Goal: Information Seeking & Learning: Learn about a topic

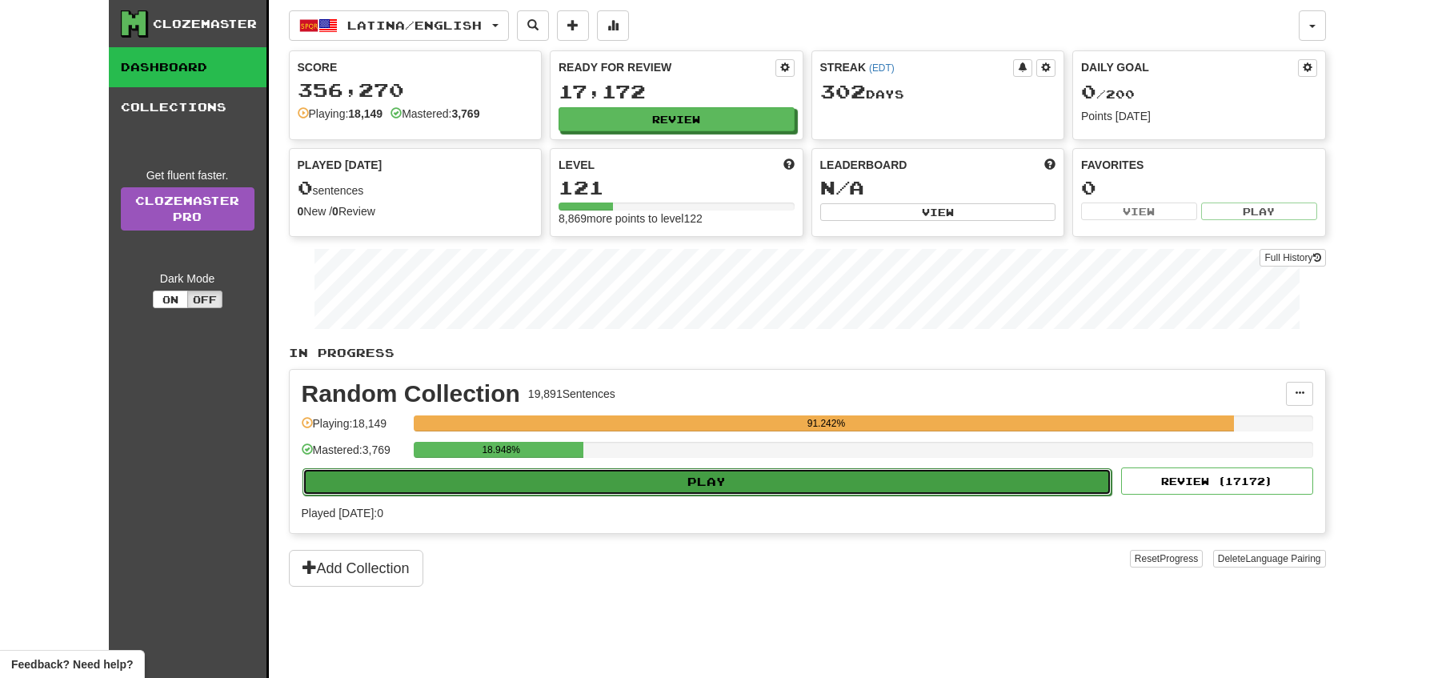
click at [528, 488] on button "Play" at bounding box center [707, 481] width 810 height 27
select select "**"
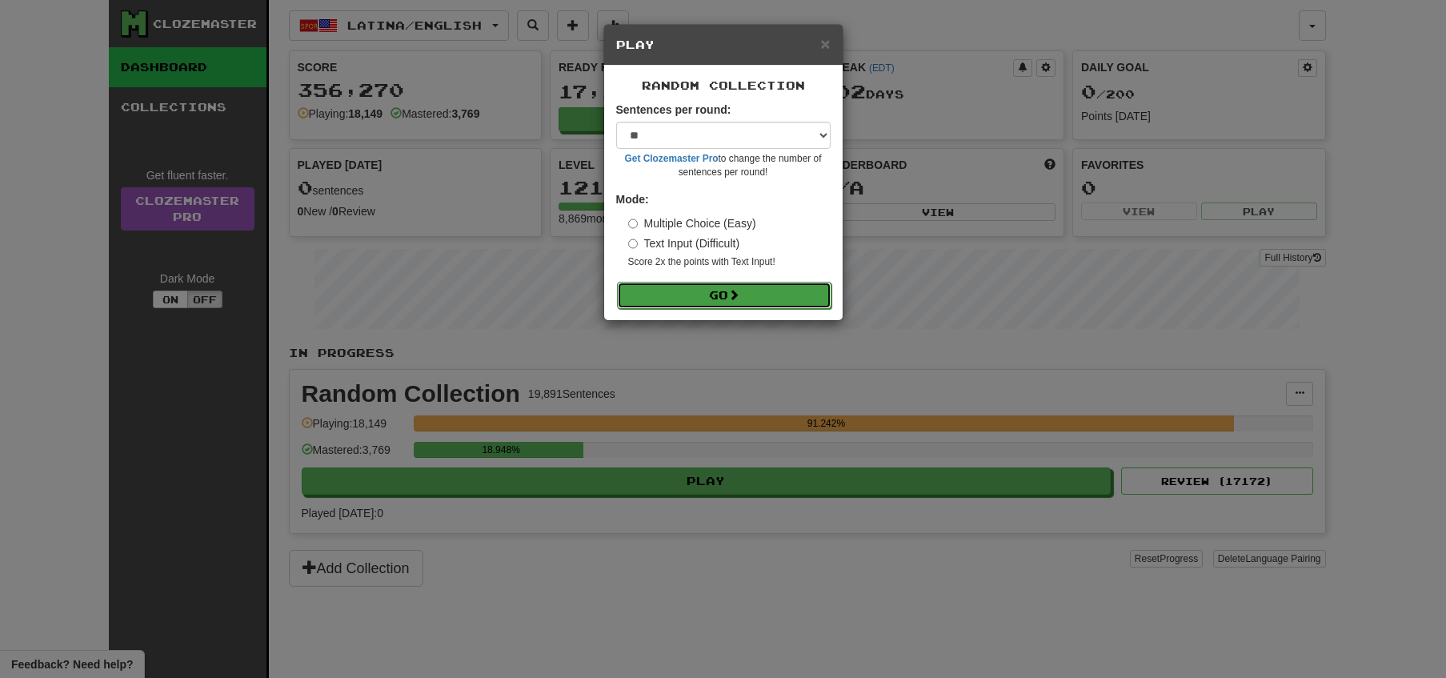
click at [760, 290] on button "Go" at bounding box center [724, 295] width 214 height 27
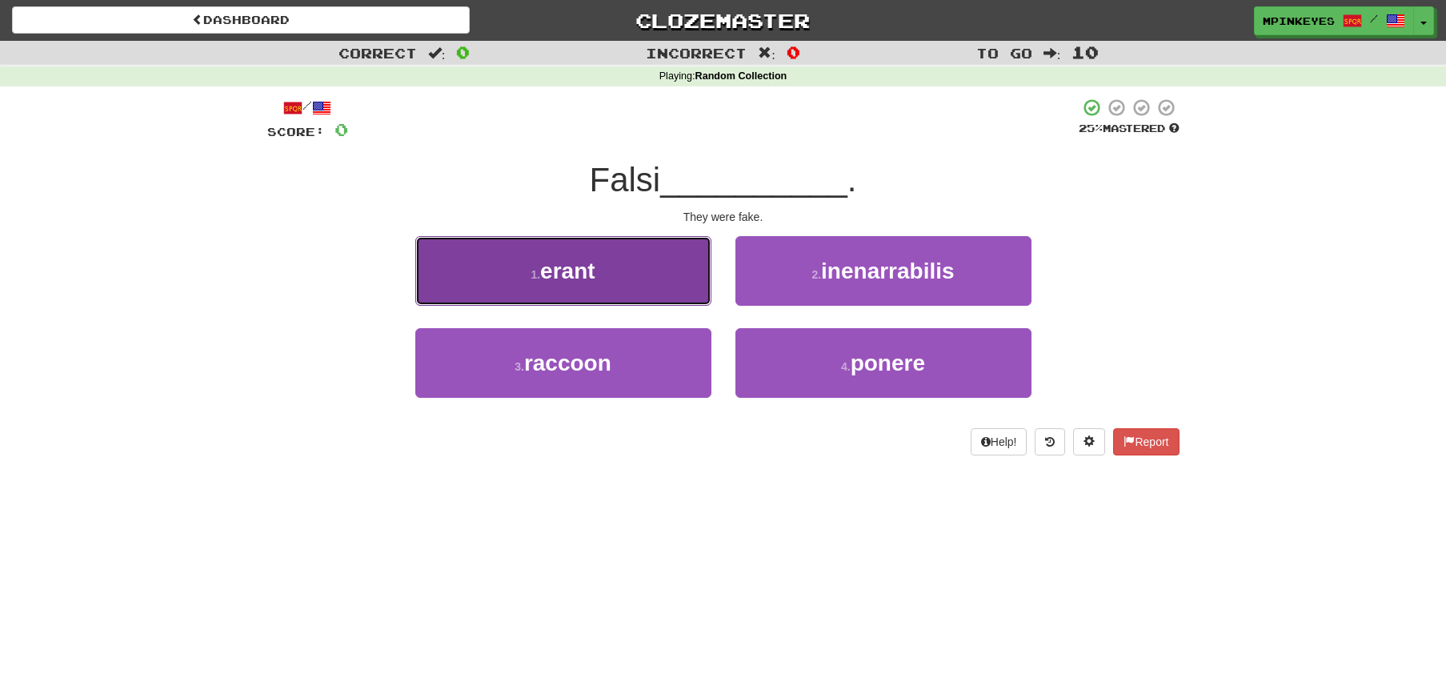
click at [571, 254] on button "1 . erant" at bounding box center [563, 271] width 296 height 70
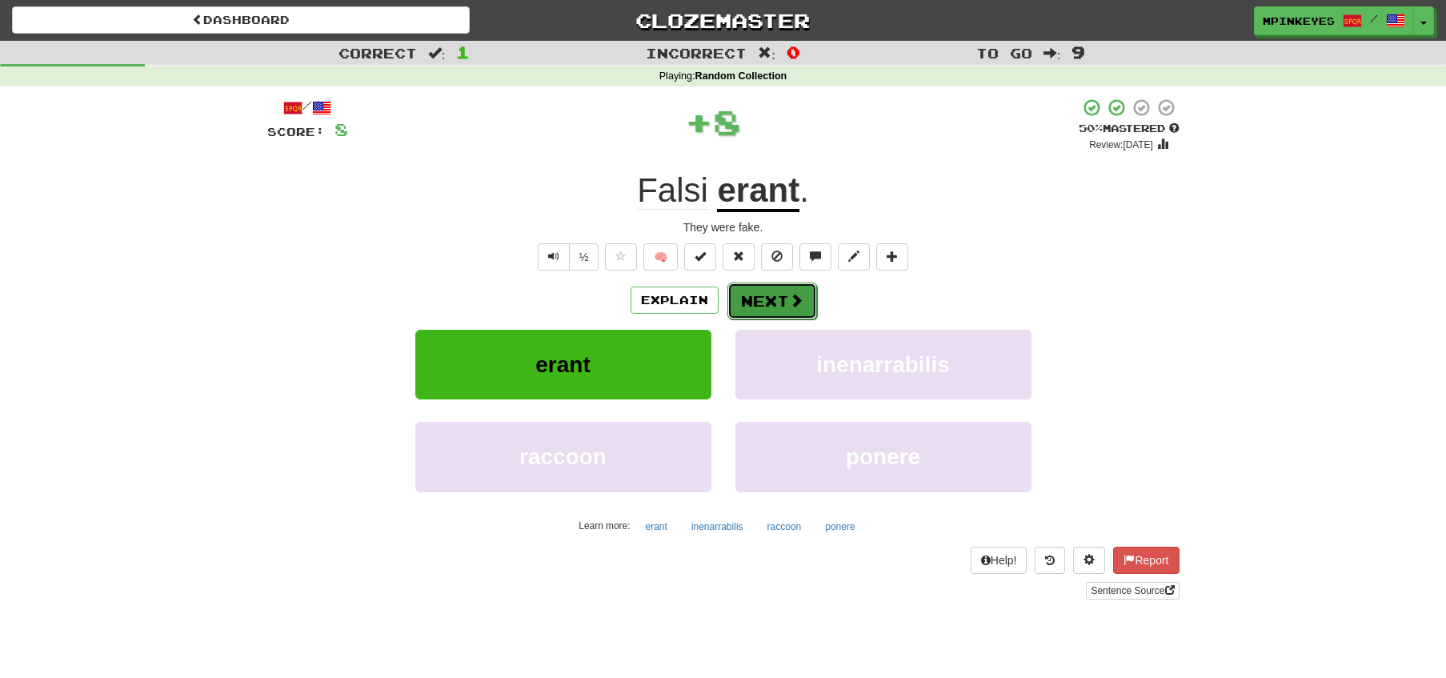
click at [781, 301] on button "Next" at bounding box center [772, 300] width 90 height 37
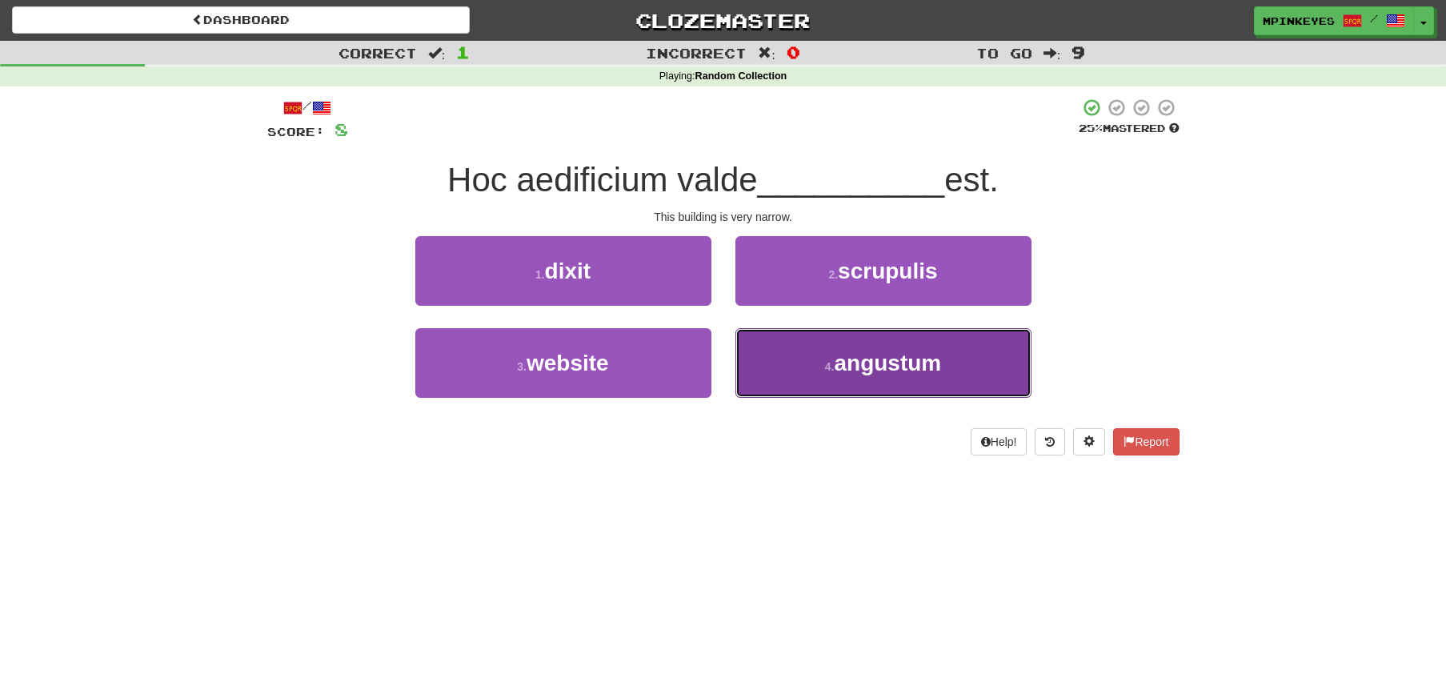
click at [788, 374] on button "4 . angustum" at bounding box center [883, 363] width 296 height 70
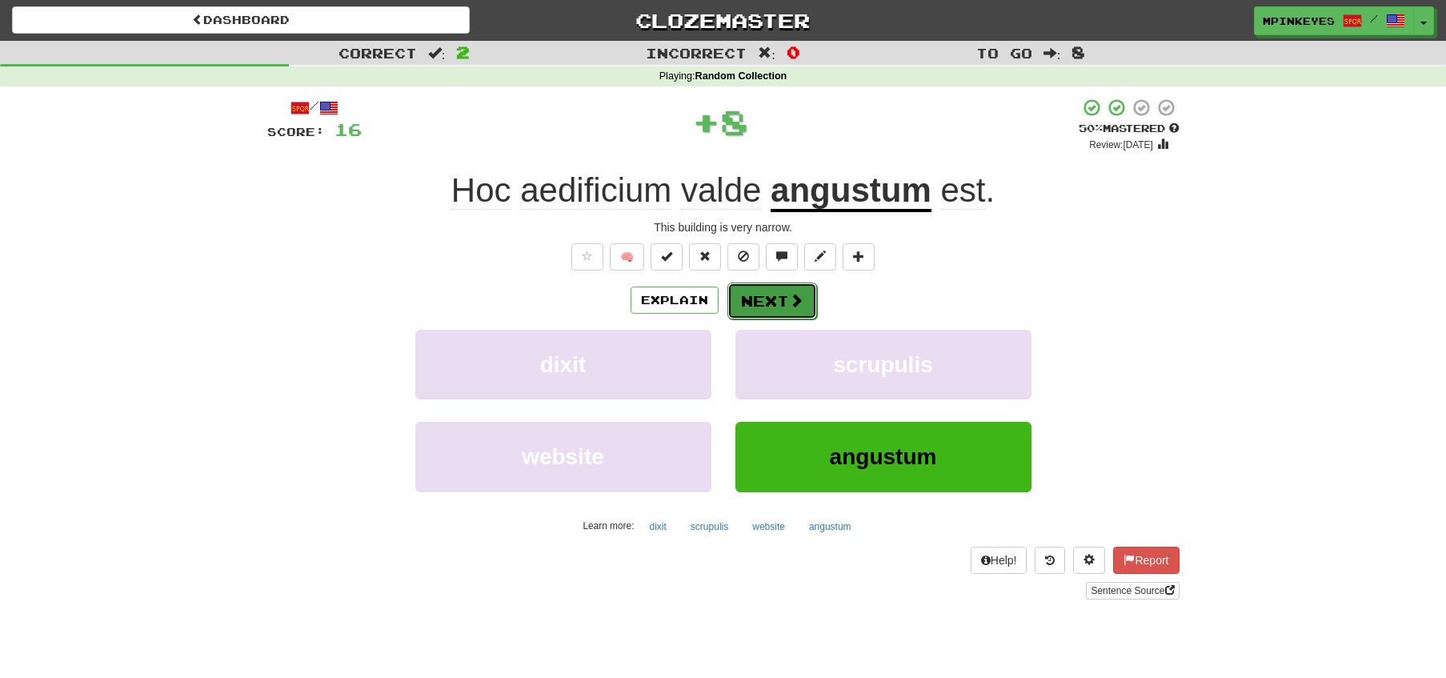
click at [775, 297] on button "Next" at bounding box center [772, 300] width 90 height 37
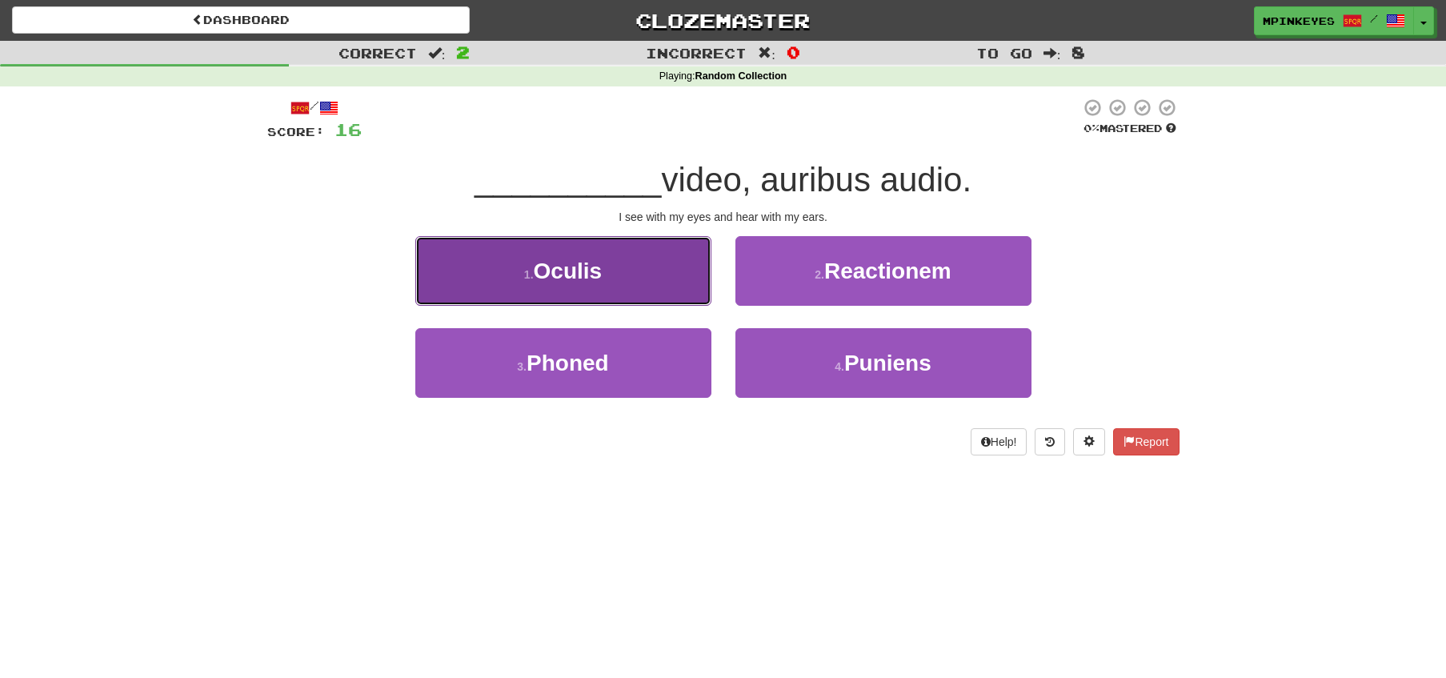
click at [667, 301] on button "1 . Oculis" at bounding box center [563, 271] width 296 height 70
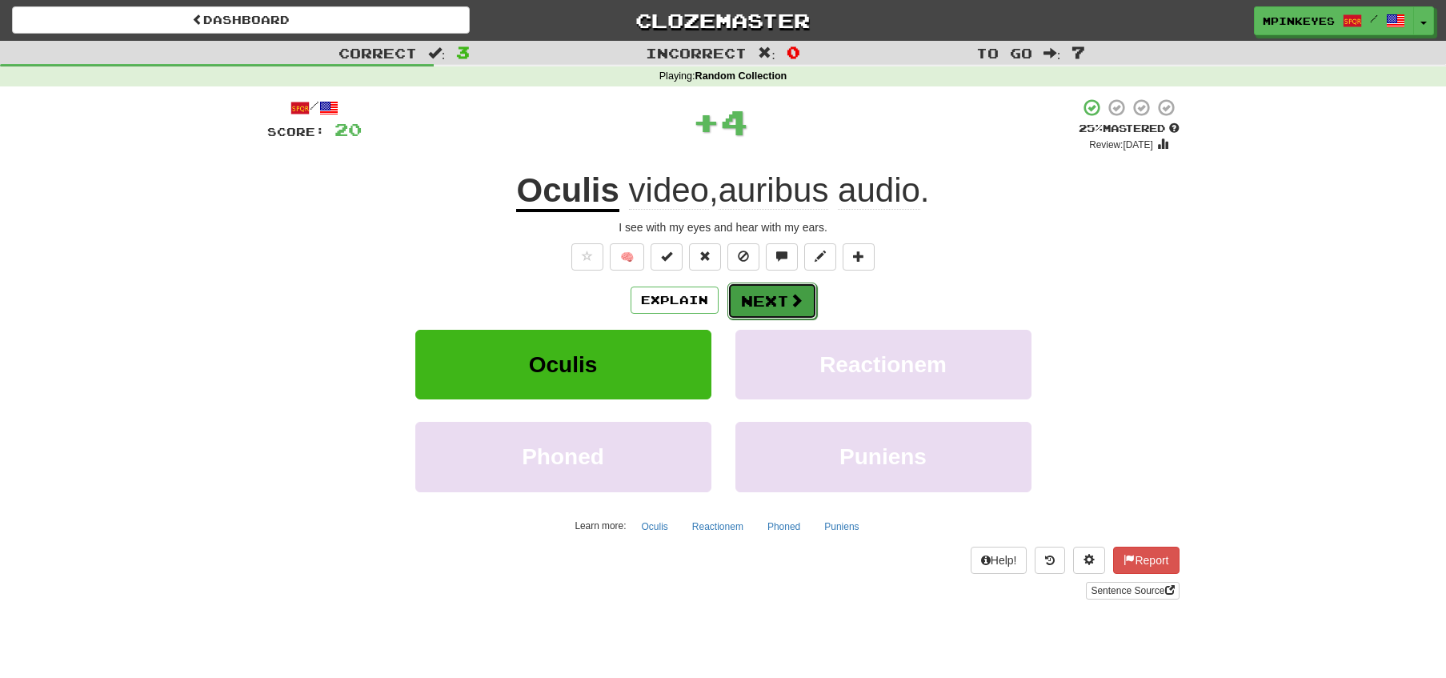
click at [780, 306] on button "Next" at bounding box center [772, 300] width 90 height 37
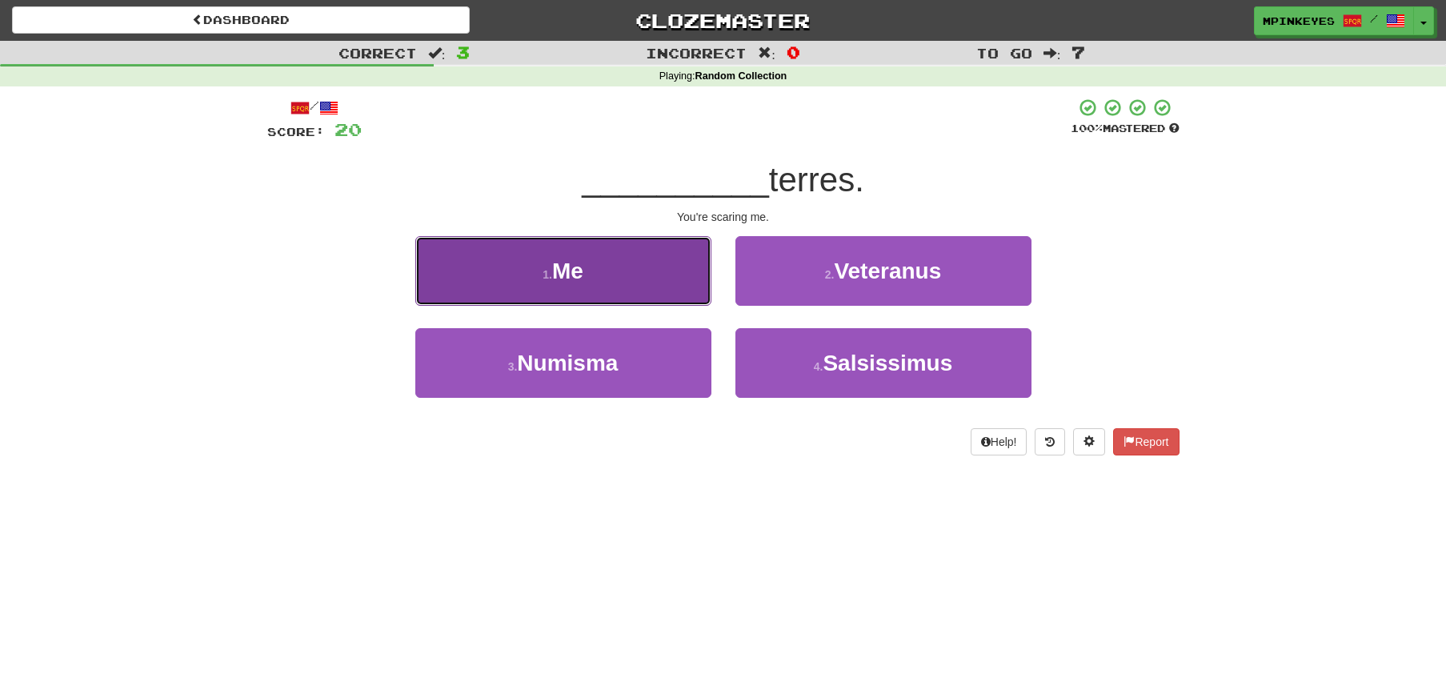
click at [661, 266] on button "1 . Me" at bounding box center [563, 271] width 296 height 70
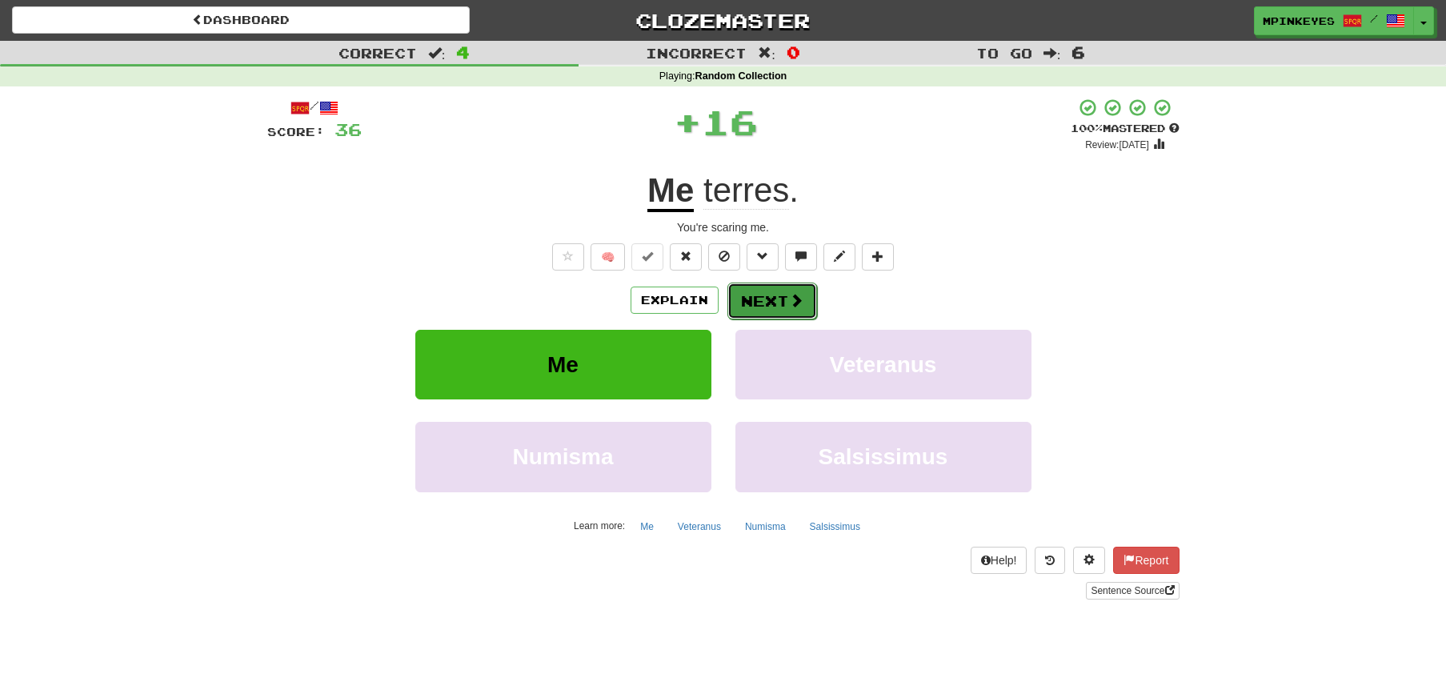
click at [767, 306] on button "Next" at bounding box center [772, 300] width 90 height 37
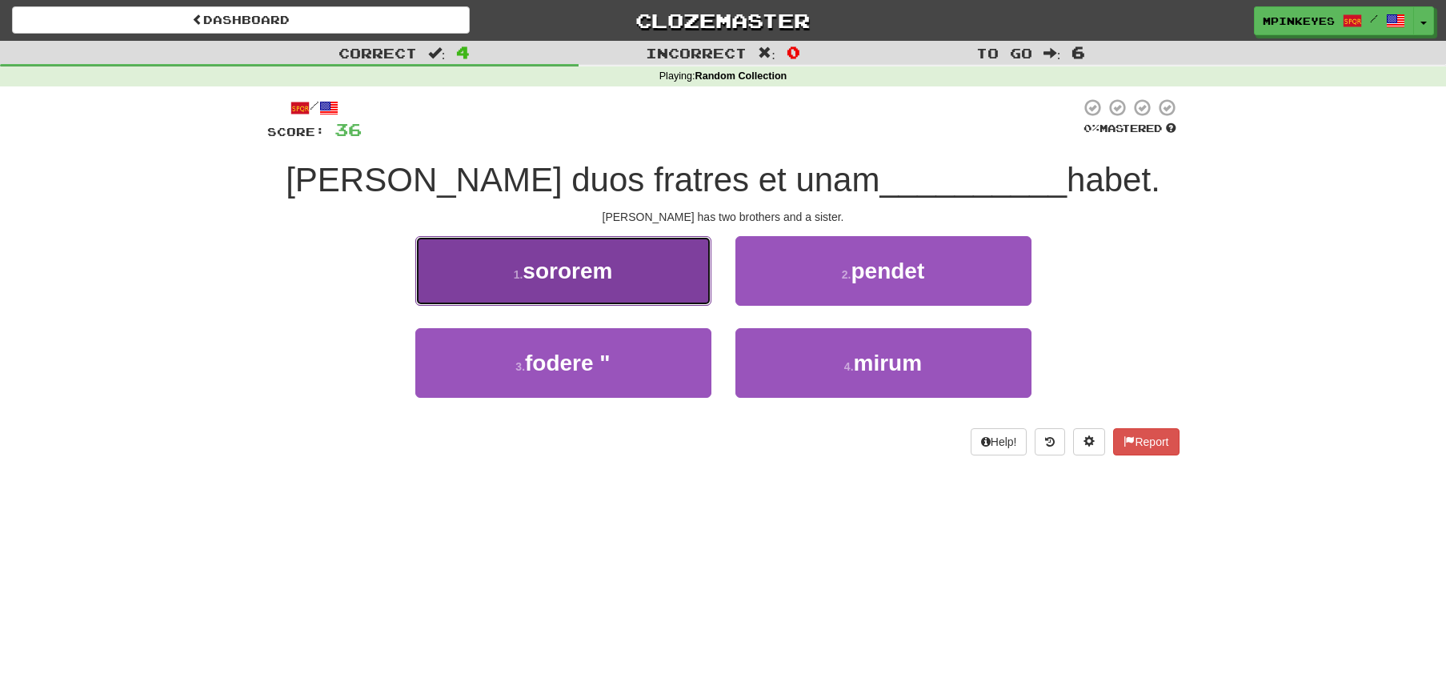
click at [609, 269] on span "sororem" at bounding box center [568, 270] width 90 height 25
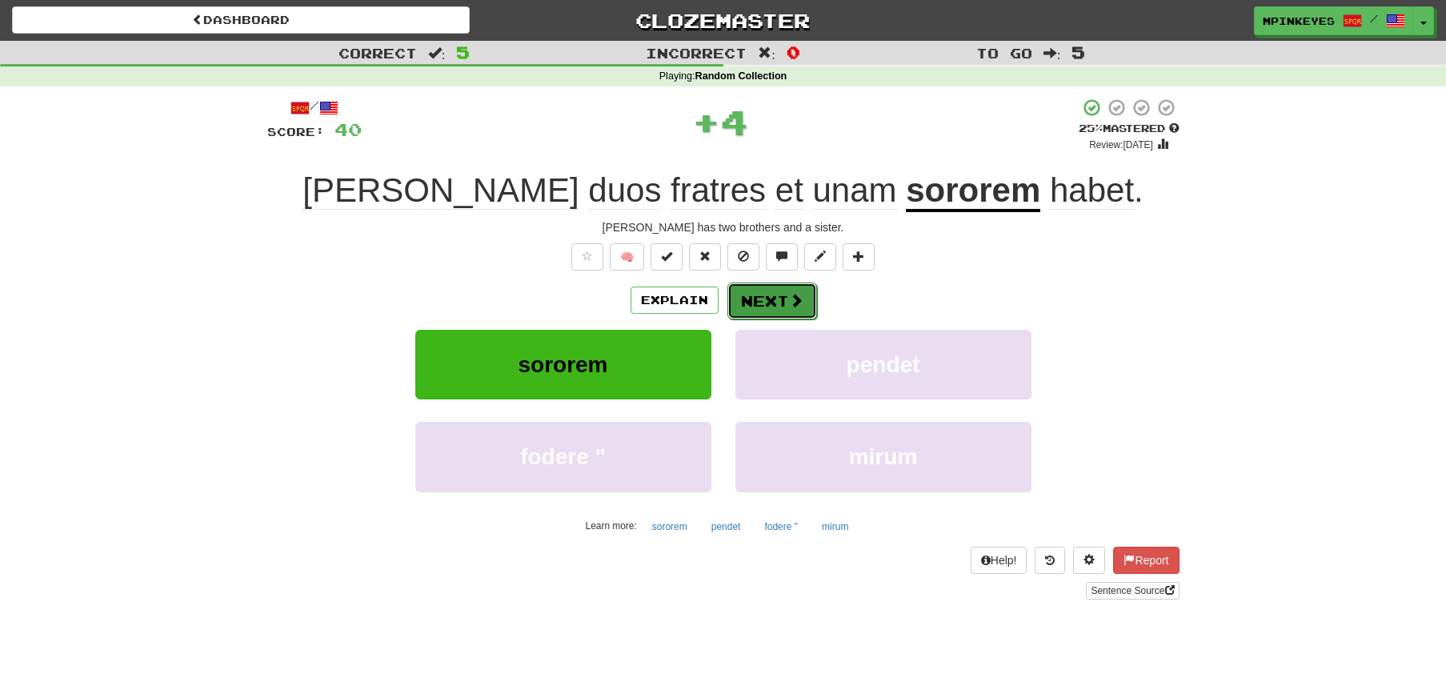
click at [754, 306] on button "Next" at bounding box center [772, 300] width 90 height 37
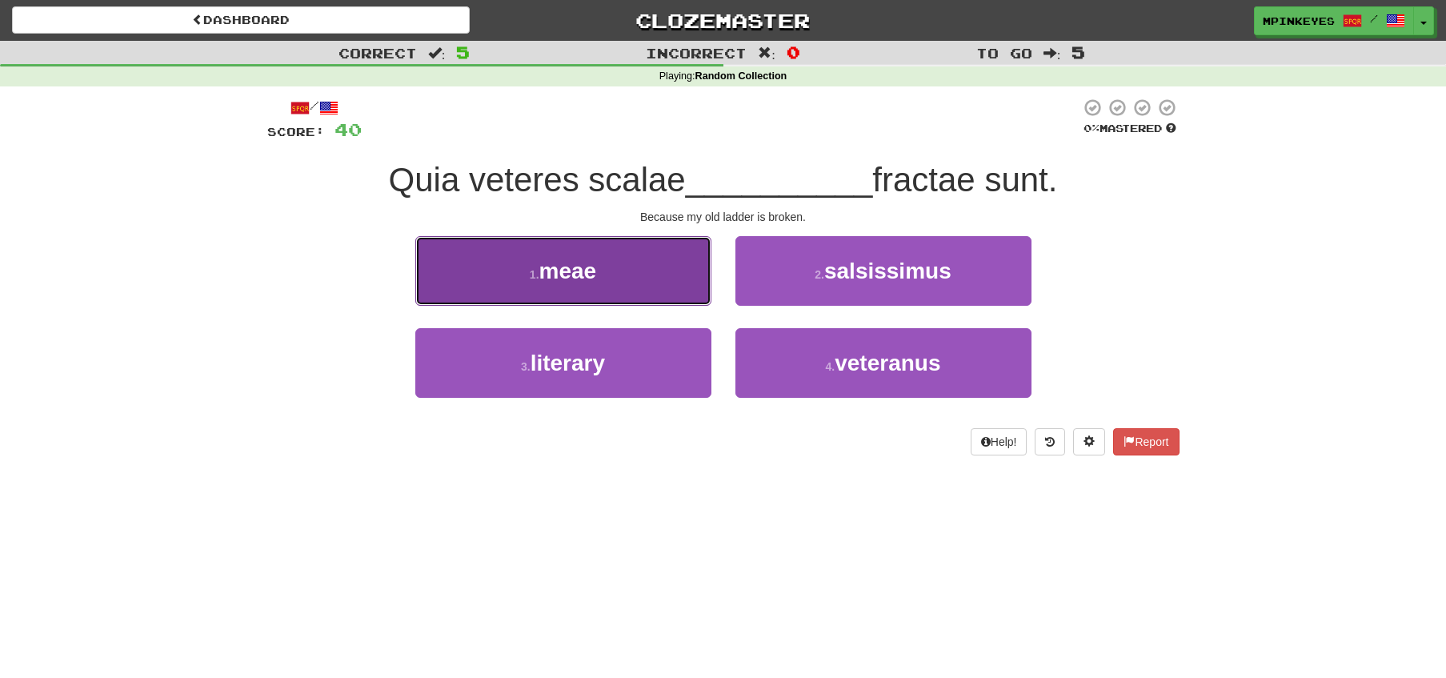
click at [666, 273] on button "1 . meae" at bounding box center [563, 271] width 296 height 70
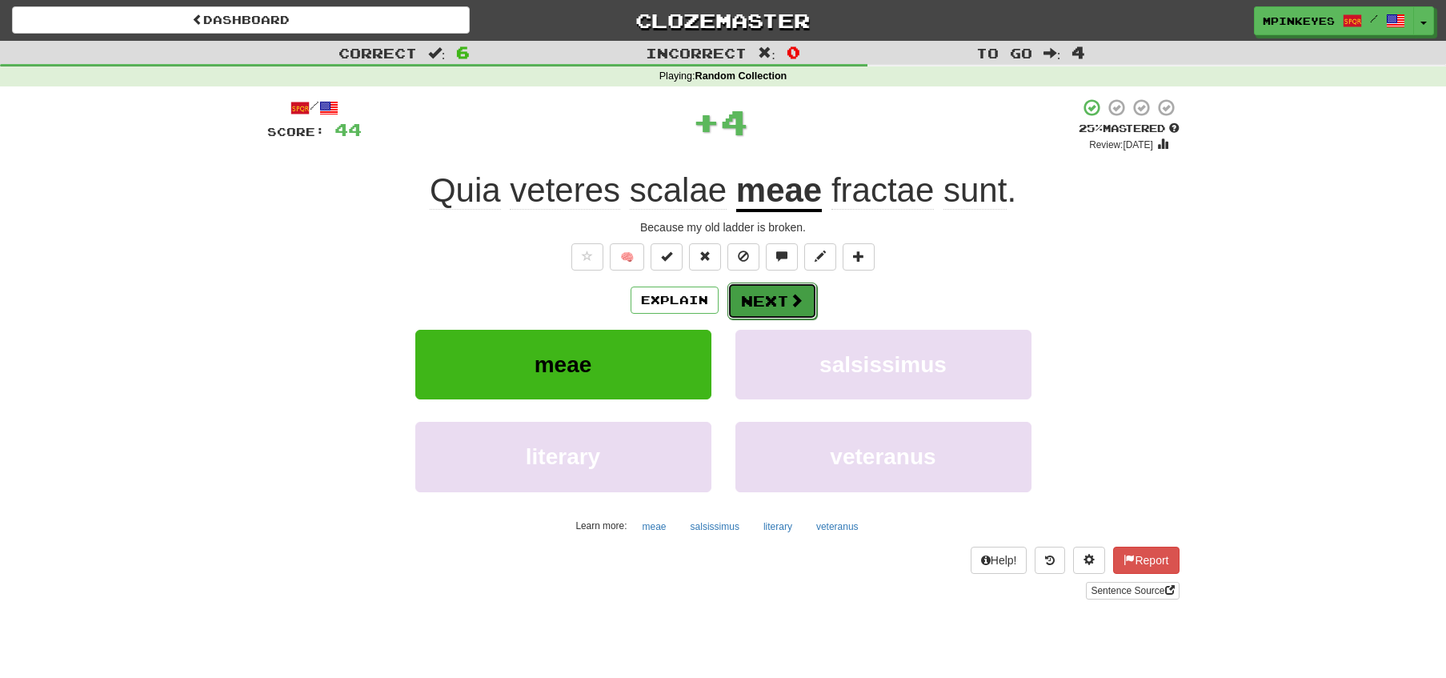
click at [765, 300] on button "Next" at bounding box center [772, 300] width 90 height 37
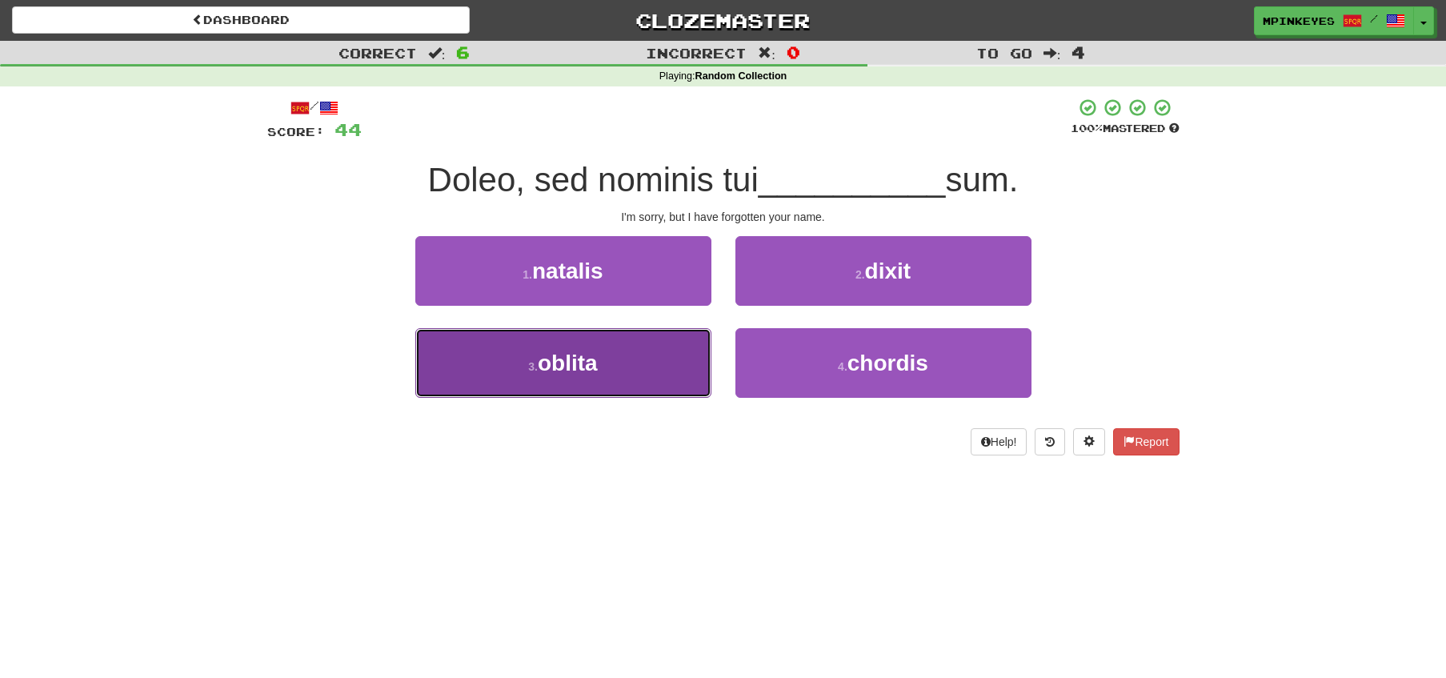
click at [672, 360] on button "3 . oblita" at bounding box center [563, 363] width 296 height 70
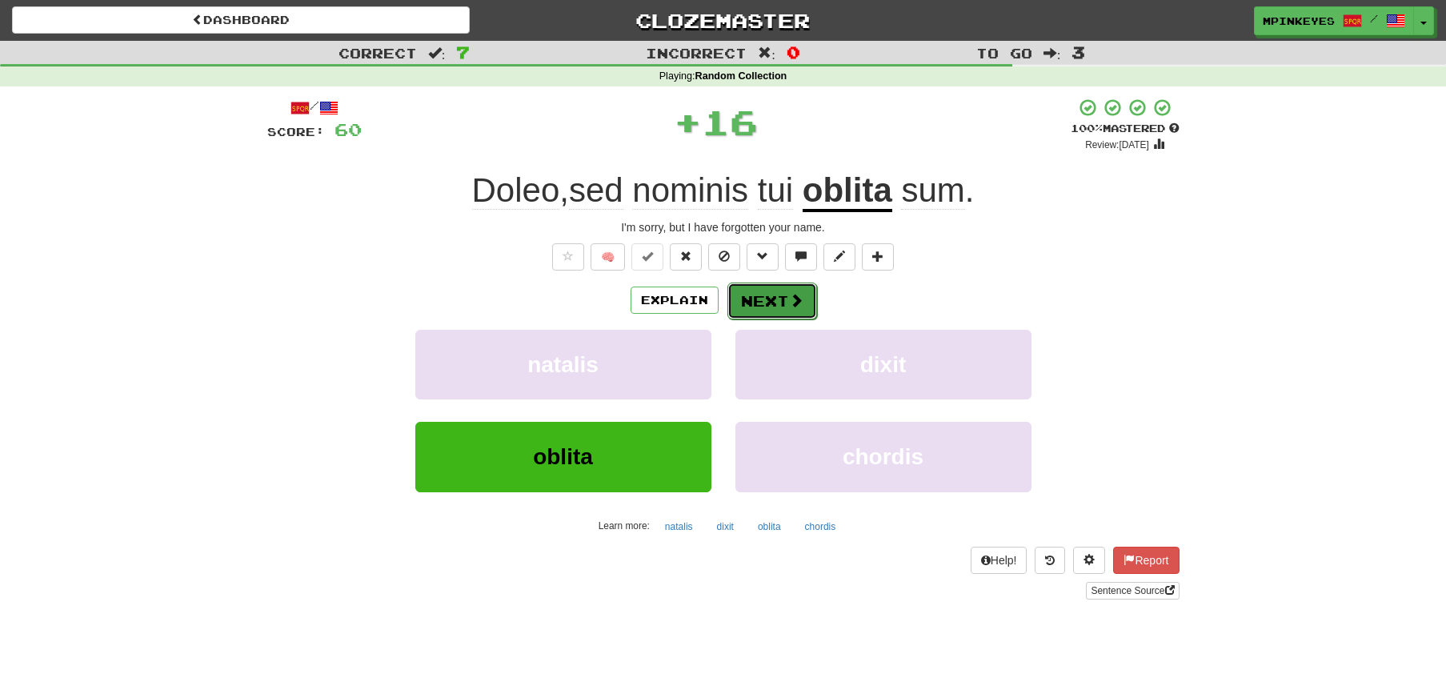
click at [779, 286] on button "Next" at bounding box center [772, 300] width 90 height 37
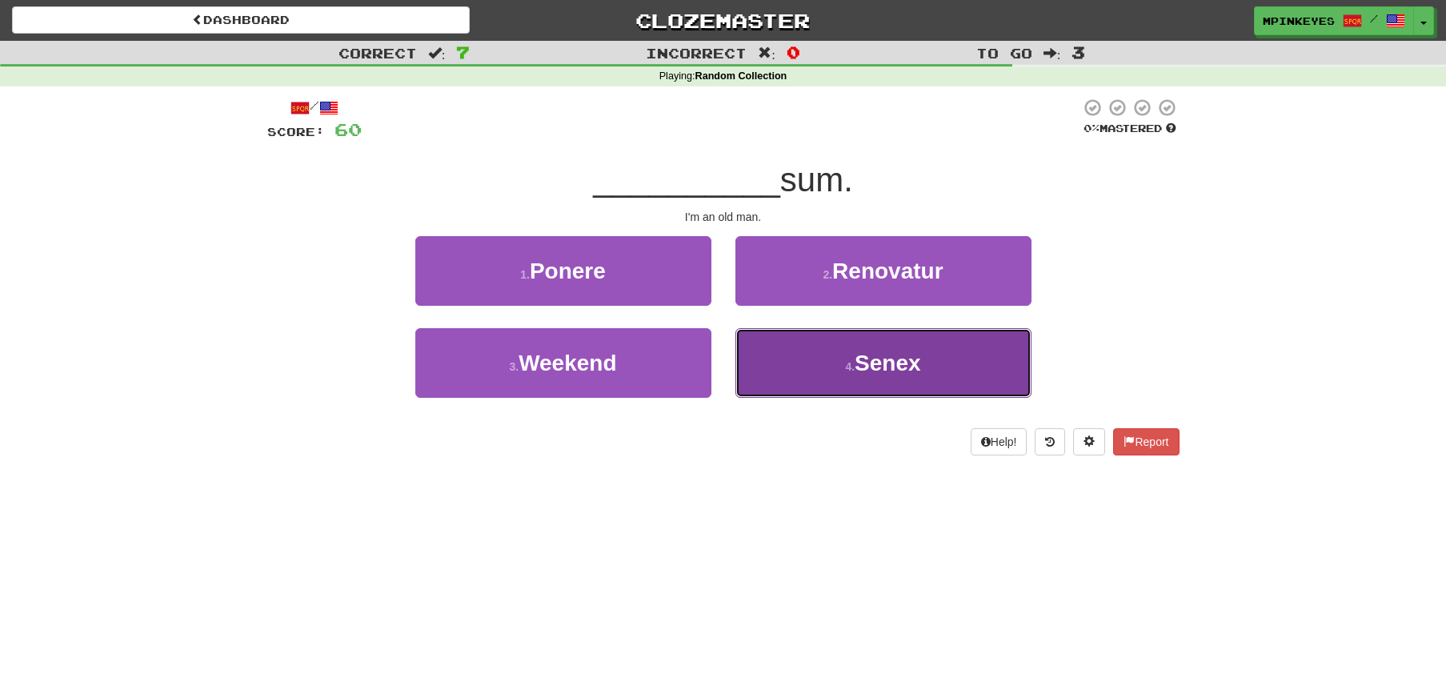
click at [815, 384] on button "4 . Senex" at bounding box center [883, 363] width 296 height 70
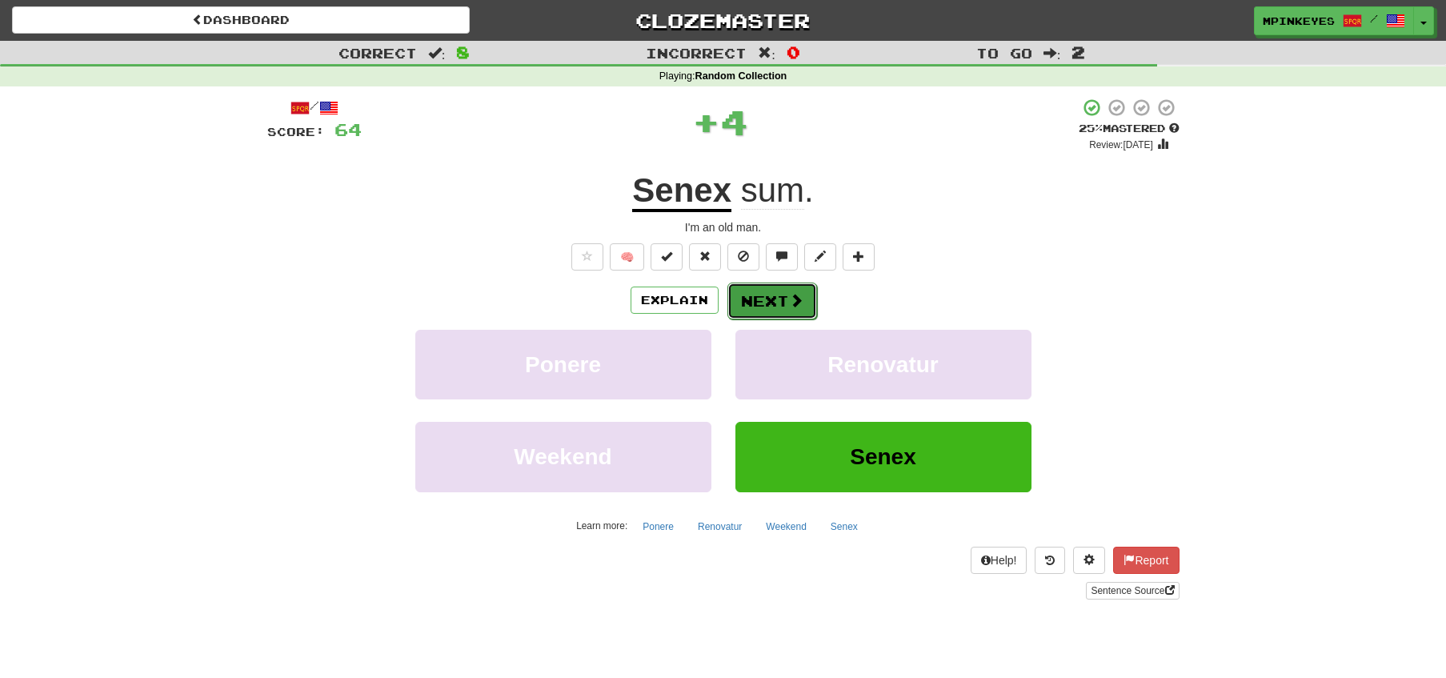
click at [742, 295] on button "Next" at bounding box center [772, 300] width 90 height 37
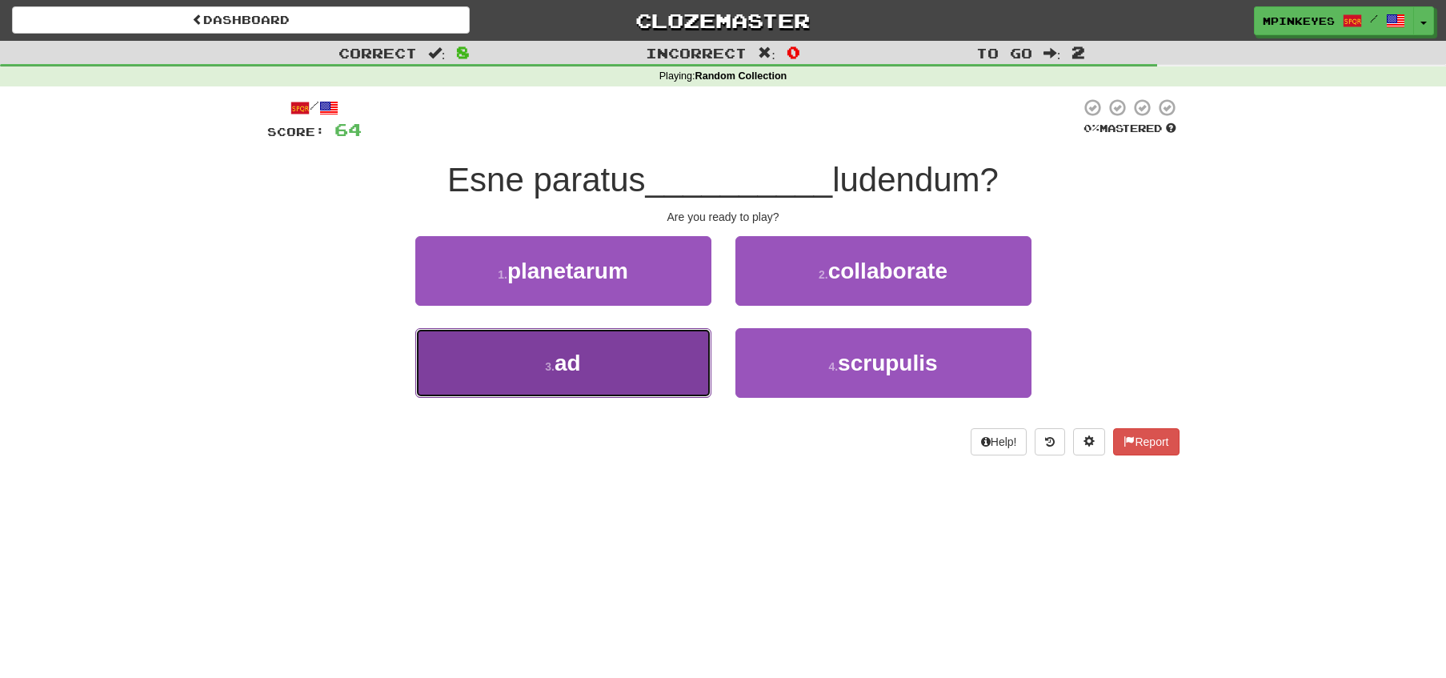
click at [694, 349] on button "3 . ad" at bounding box center [563, 363] width 296 height 70
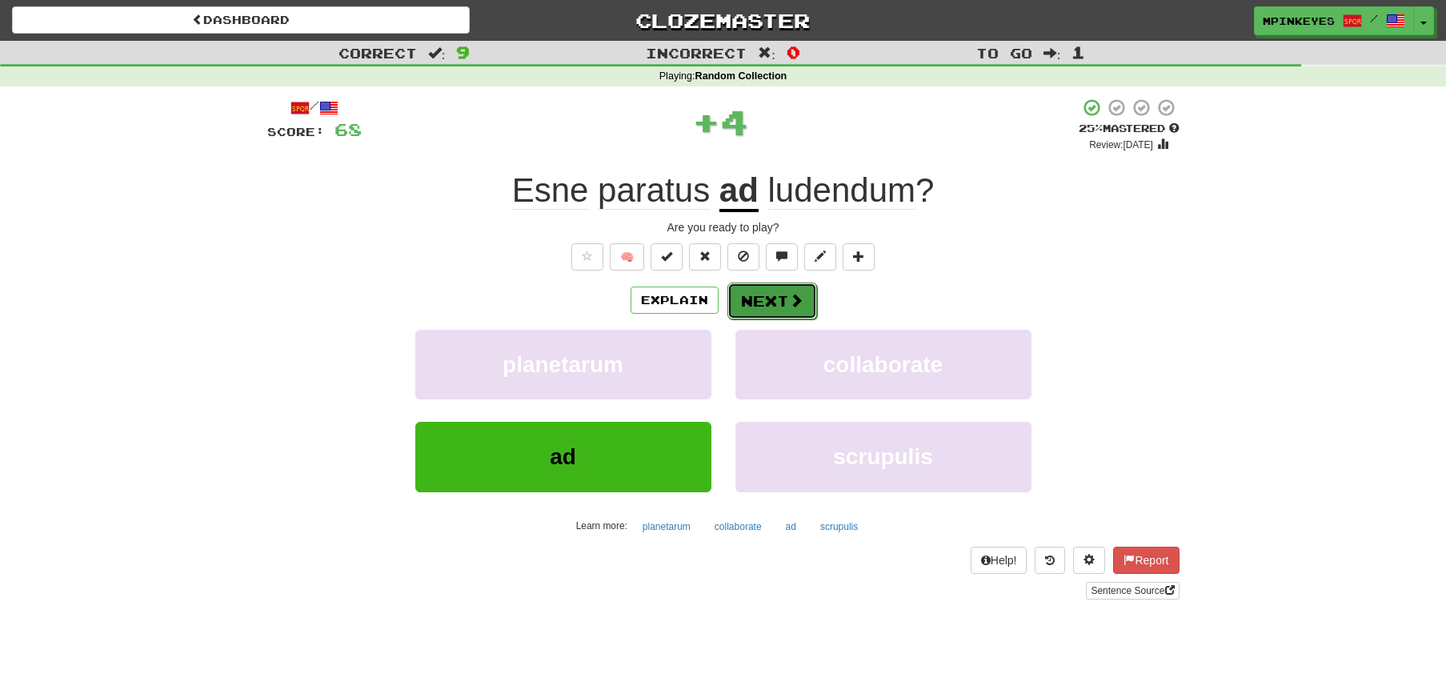
click at [765, 297] on button "Next" at bounding box center [772, 300] width 90 height 37
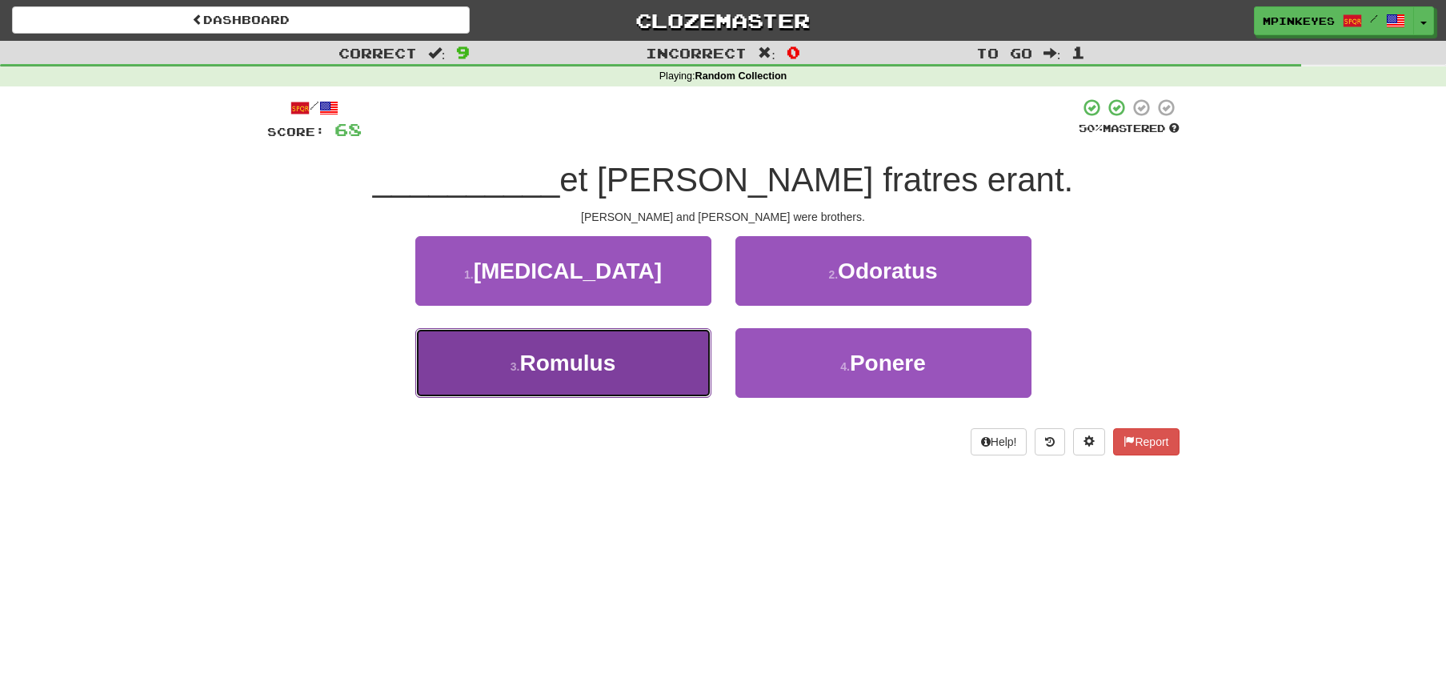
click at [671, 366] on button "3 . Romulus" at bounding box center [563, 363] width 296 height 70
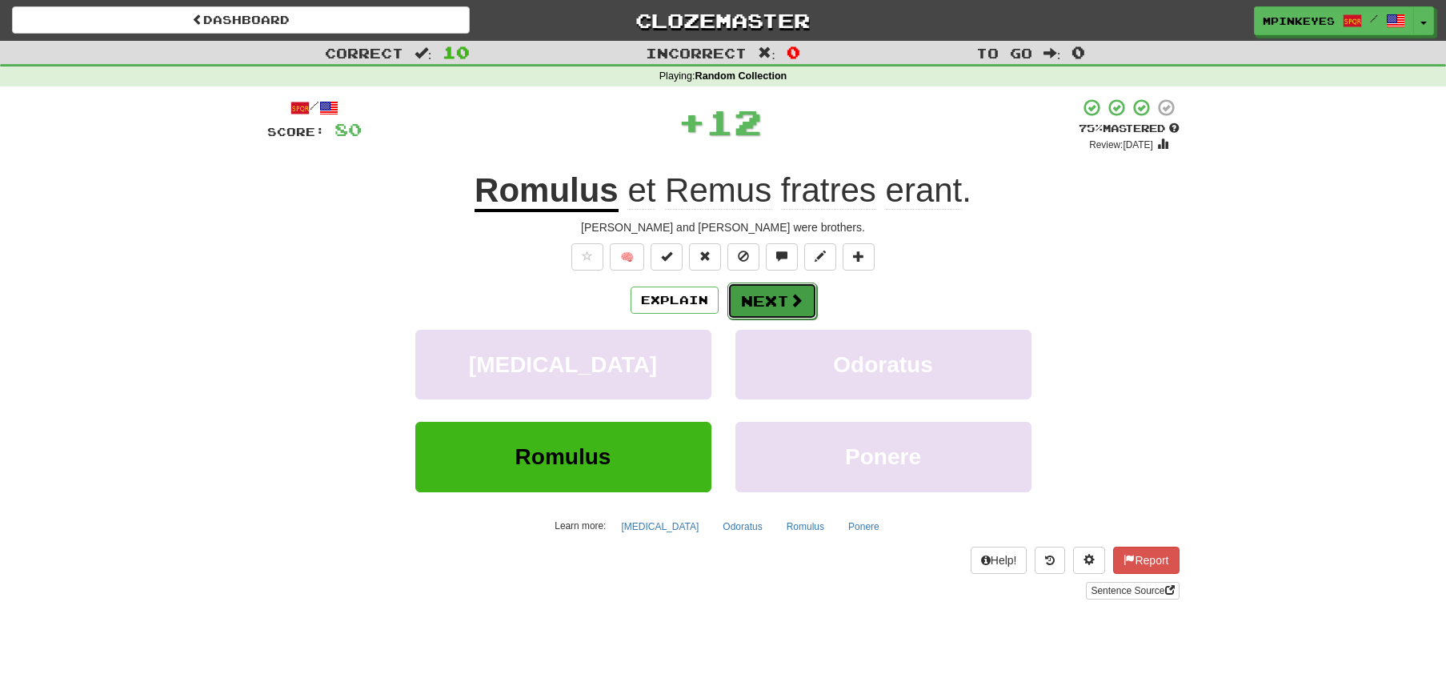
click at [762, 300] on button "Next" at bounding box center [772, 300] width 90 height 37
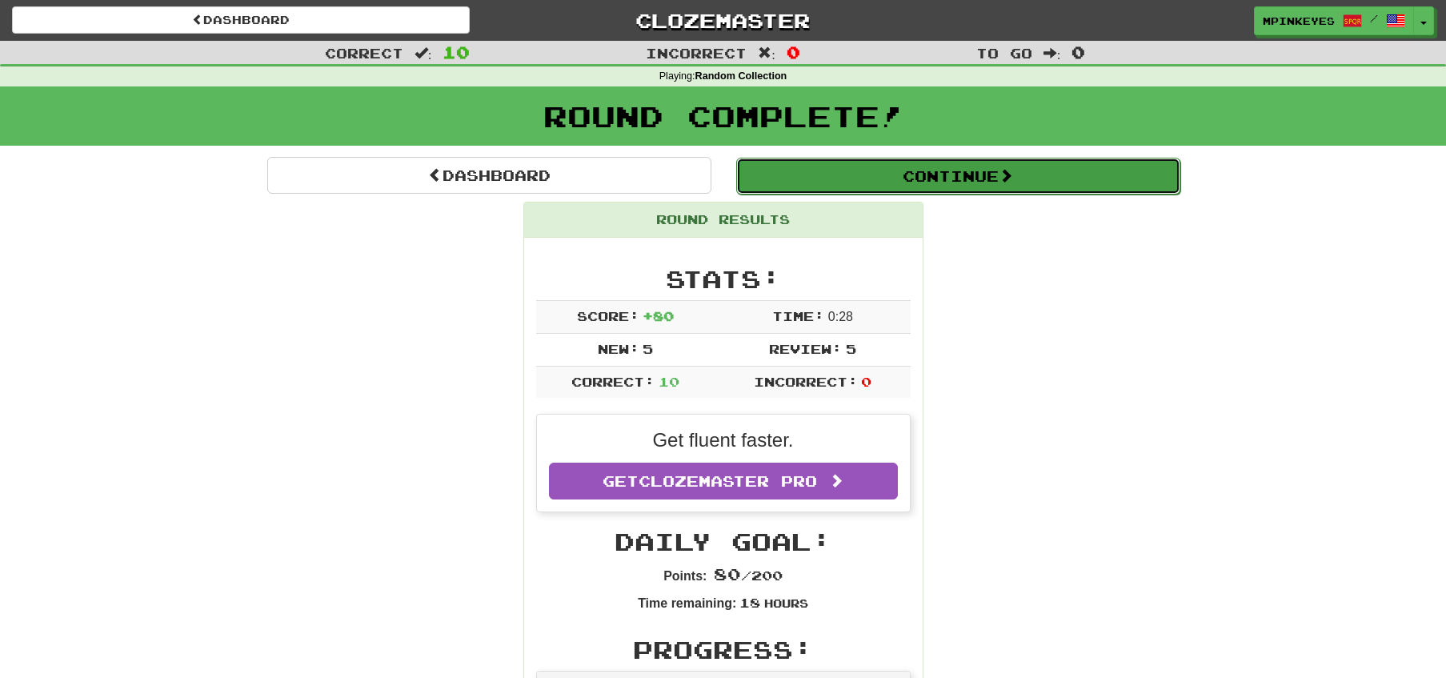
click at [849, 171] on button "Continue" at bounding box center [958, 176] width 444 height 37
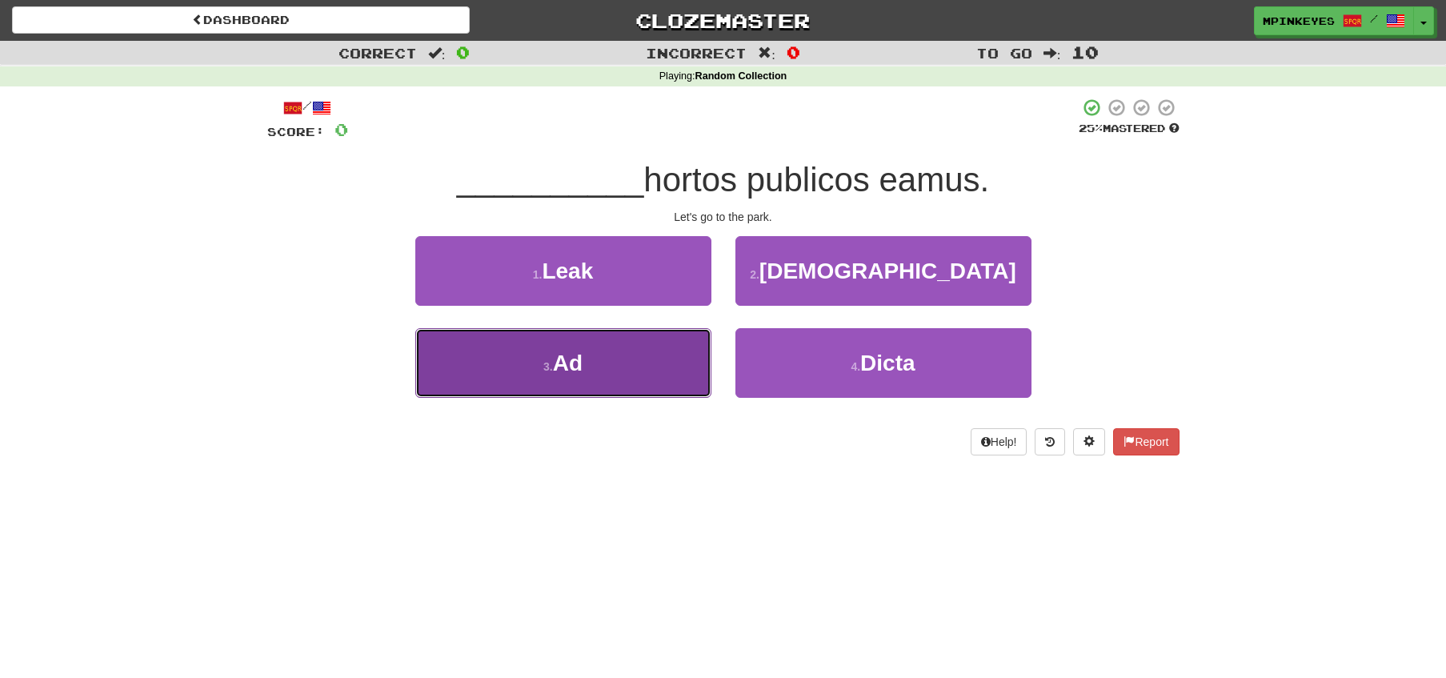
click at [644, 395] on button "3 . Ad" at bounding box center [563, 363] width 296 height 70
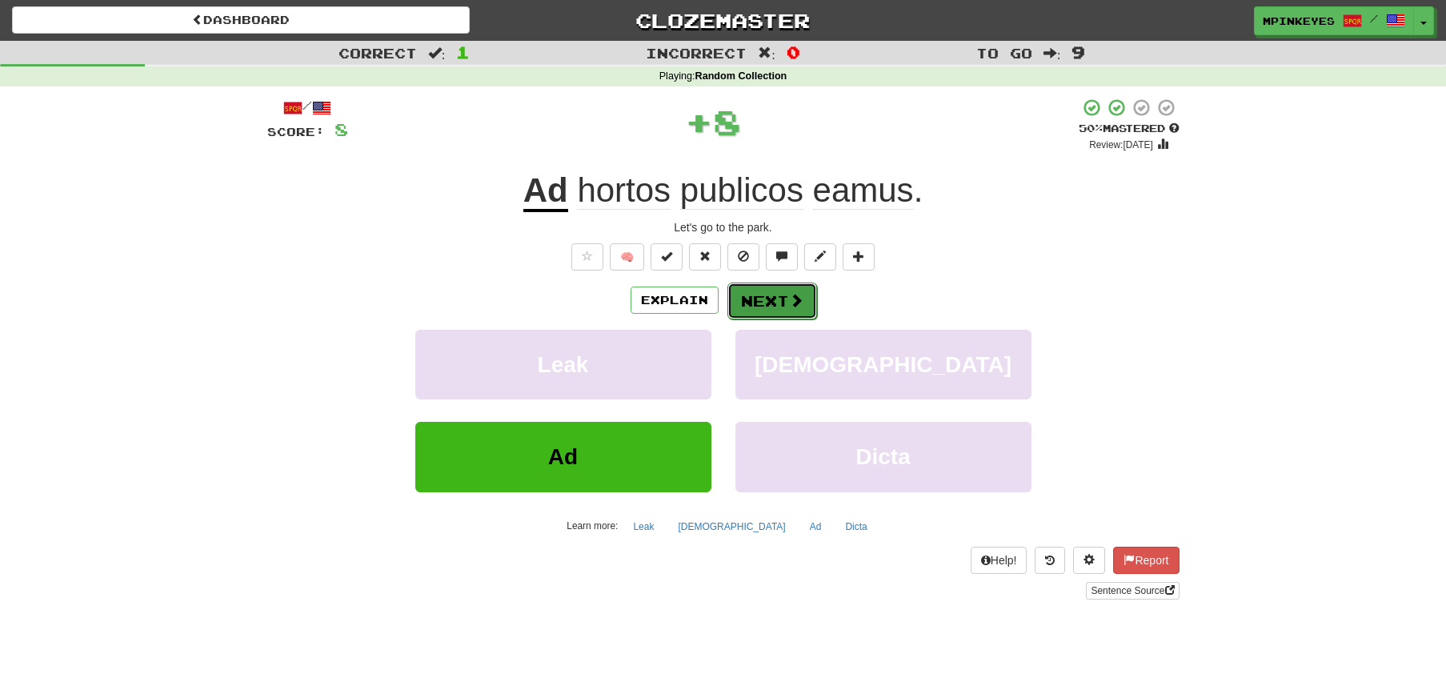
click at [767, 288] on button "Next" at bounding box center [772, 300] width 90 height 37
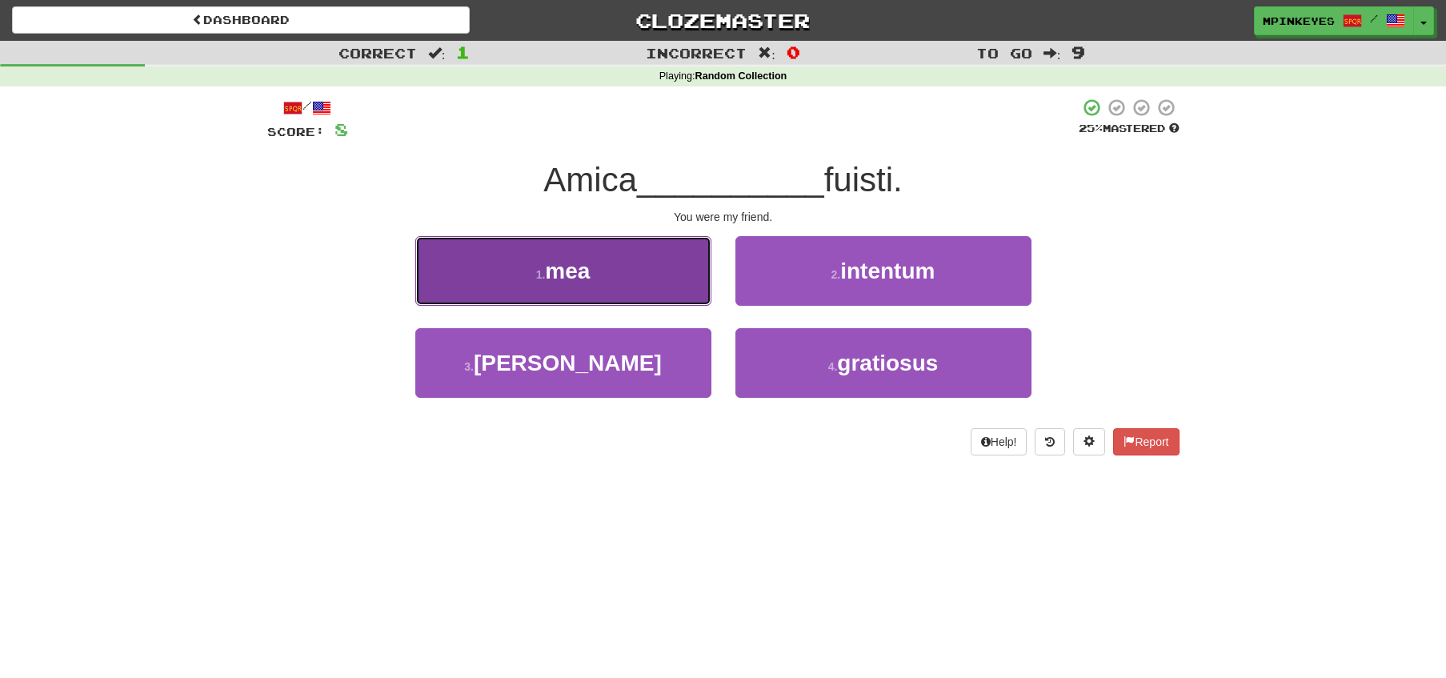
click at [675, 293] on button "1 . mea" at bounding box center [563, 271] width 296 height 70
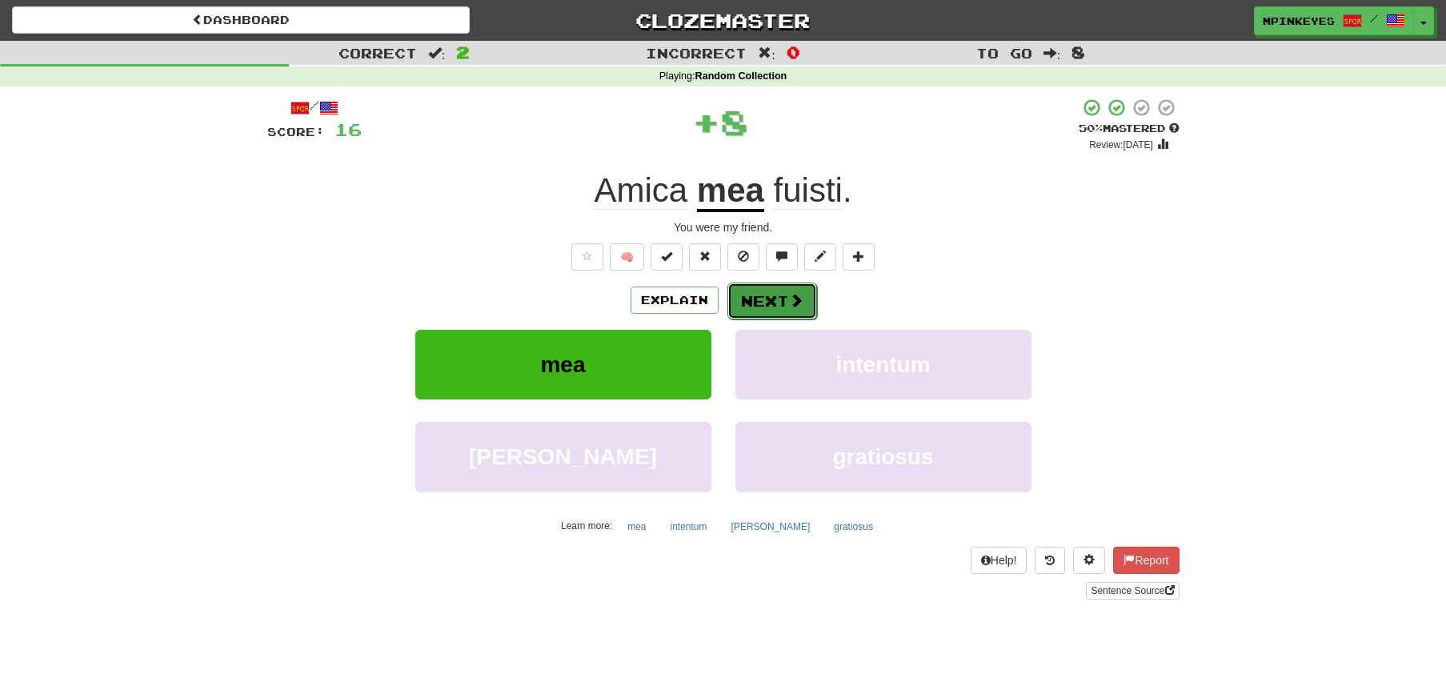
click at [774, 297] on button "Next" at bounding box center [772, 300] width 90 height 37
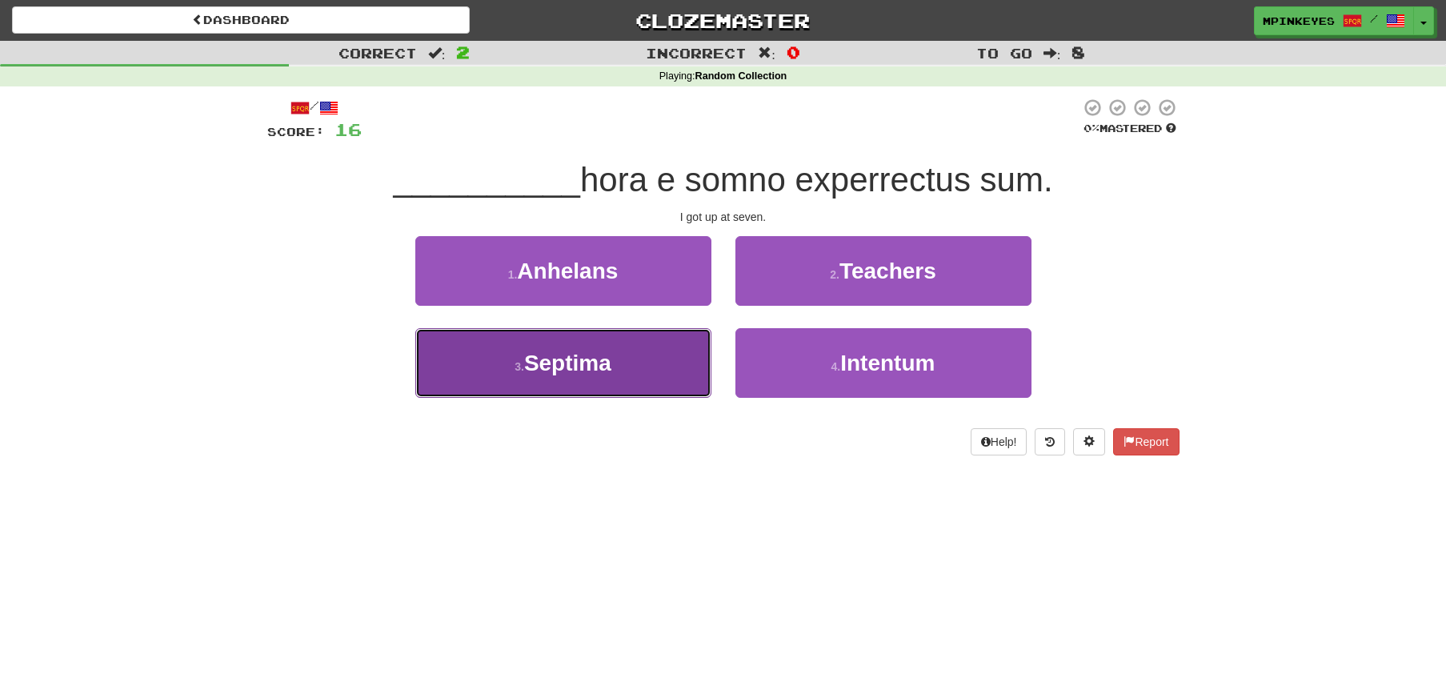
click at [666, 360] on button "3 . Septima" at bounding box center [563, 363] width 296 height 70
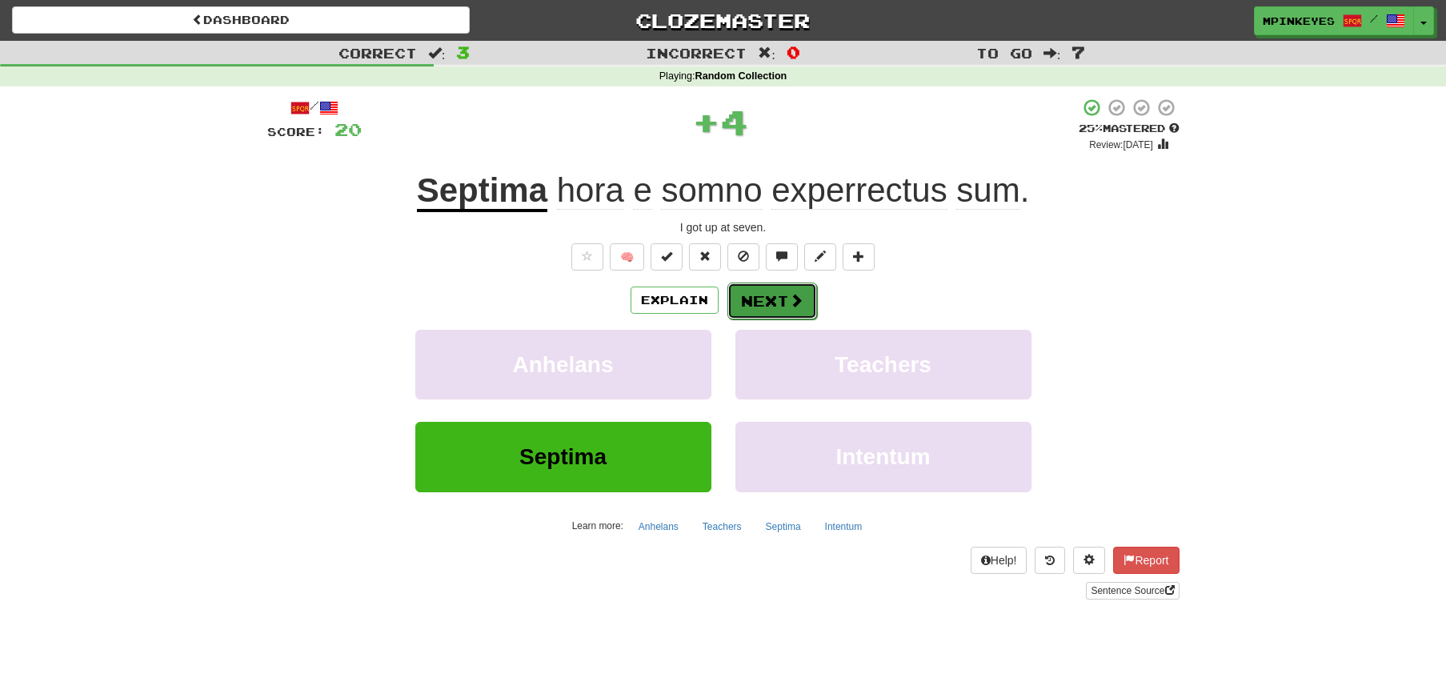
click at [767, 289] on button "Next" at bounding box center [772, 300] width 90 height 37
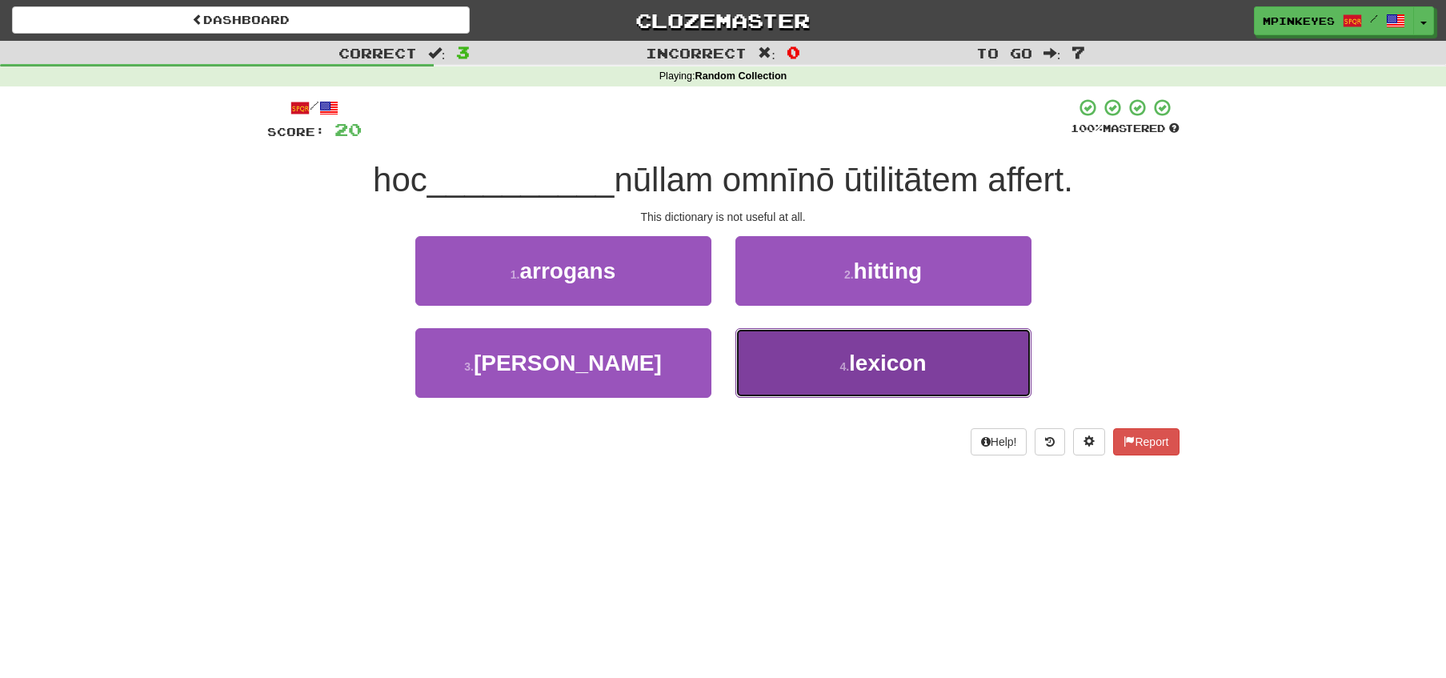
click at [769, 357] on button "4 . lexicon" at bounding box center [883, 363] width 296 height 70
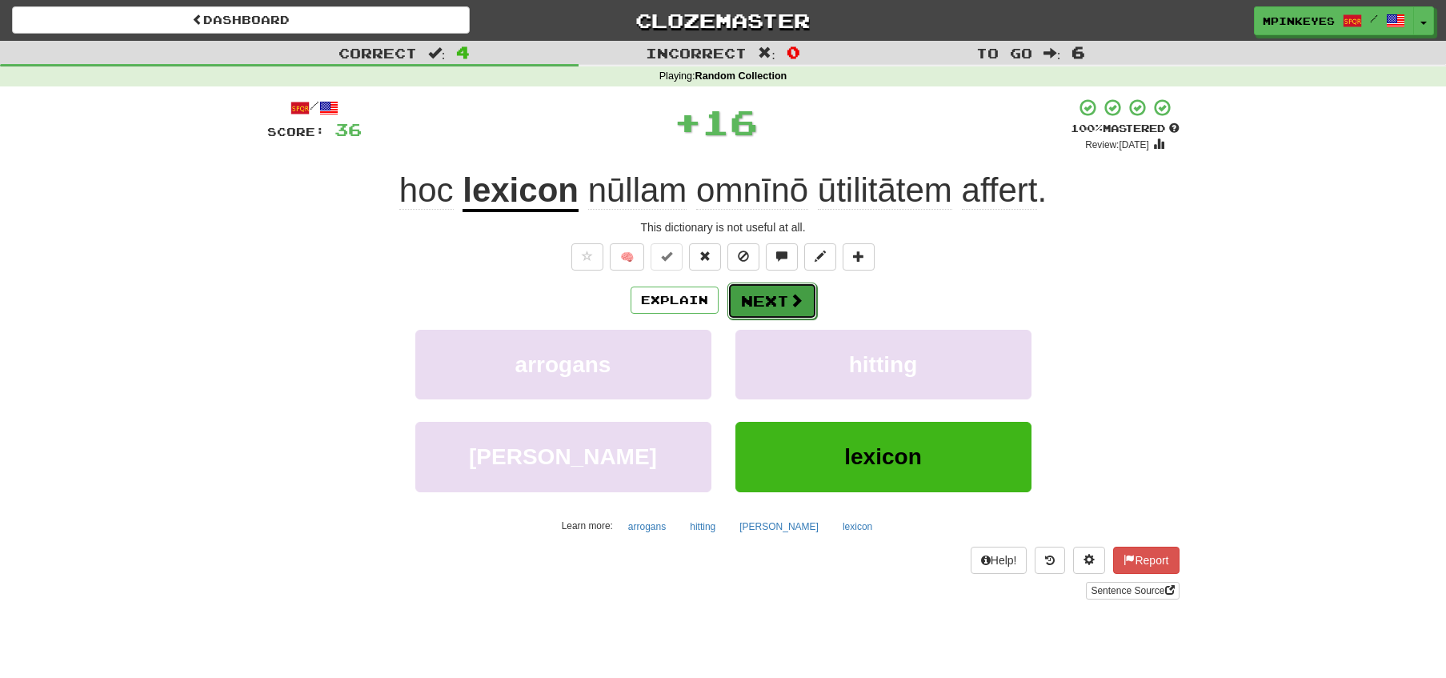
click at [743, 292] on button "Next" at bounding box center [772, 300] width 90 height 37
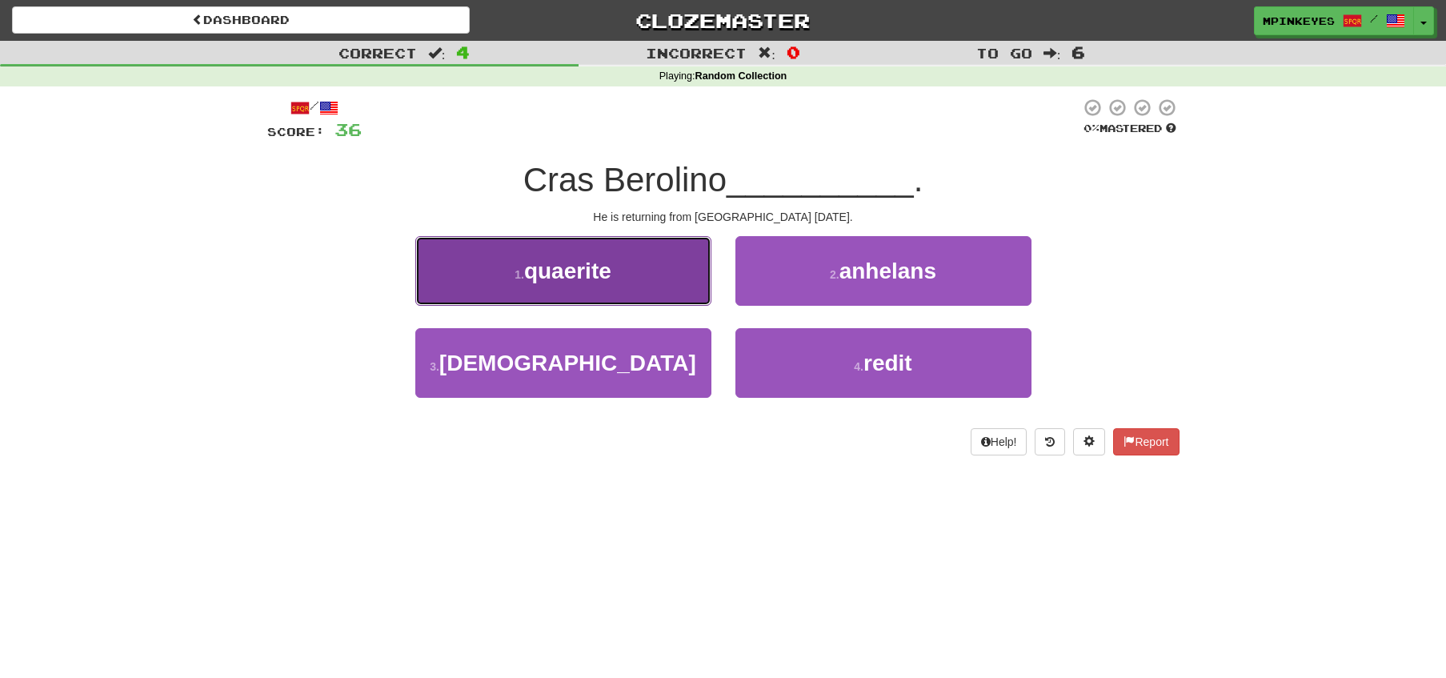
click at [683, 298] on button "1 . quaerite" at bounding box center [563, 271] width 296 height 70
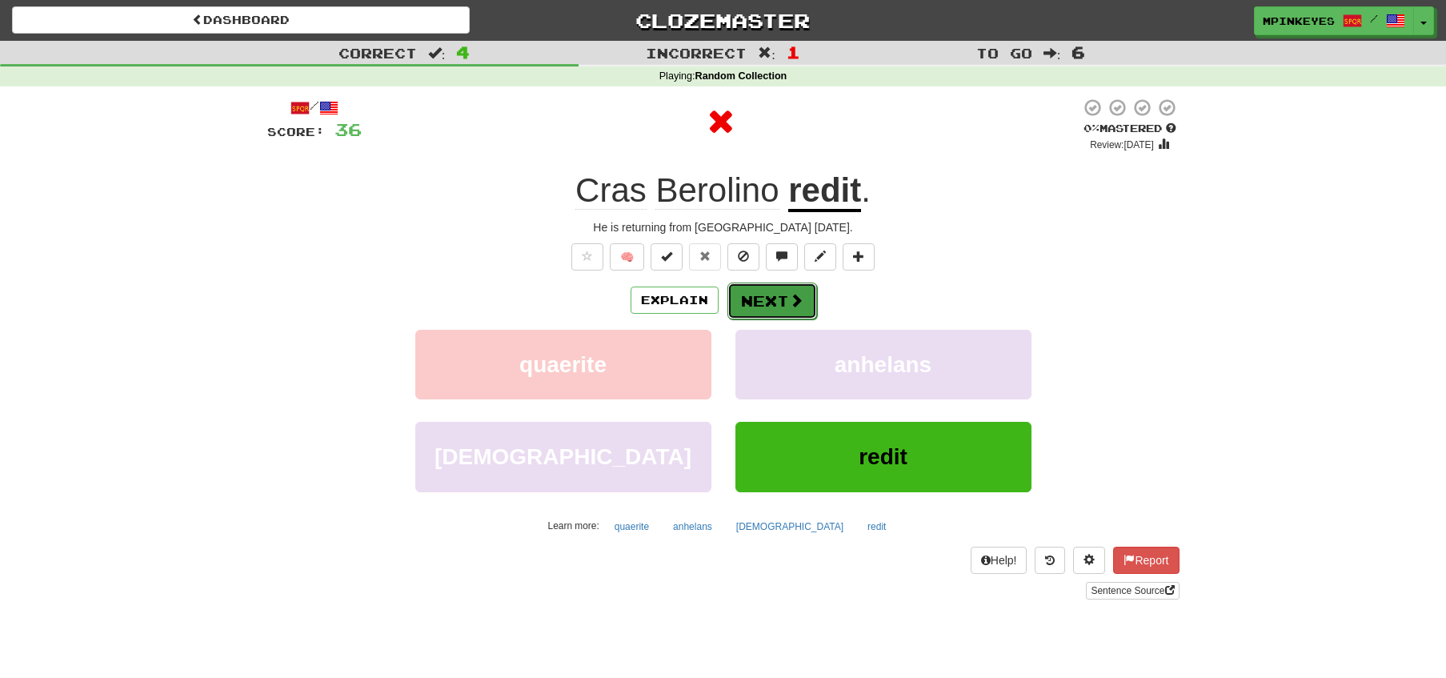
click at [751, 294] on button "Next" at bounding box center [772, 300] width 90 height 37
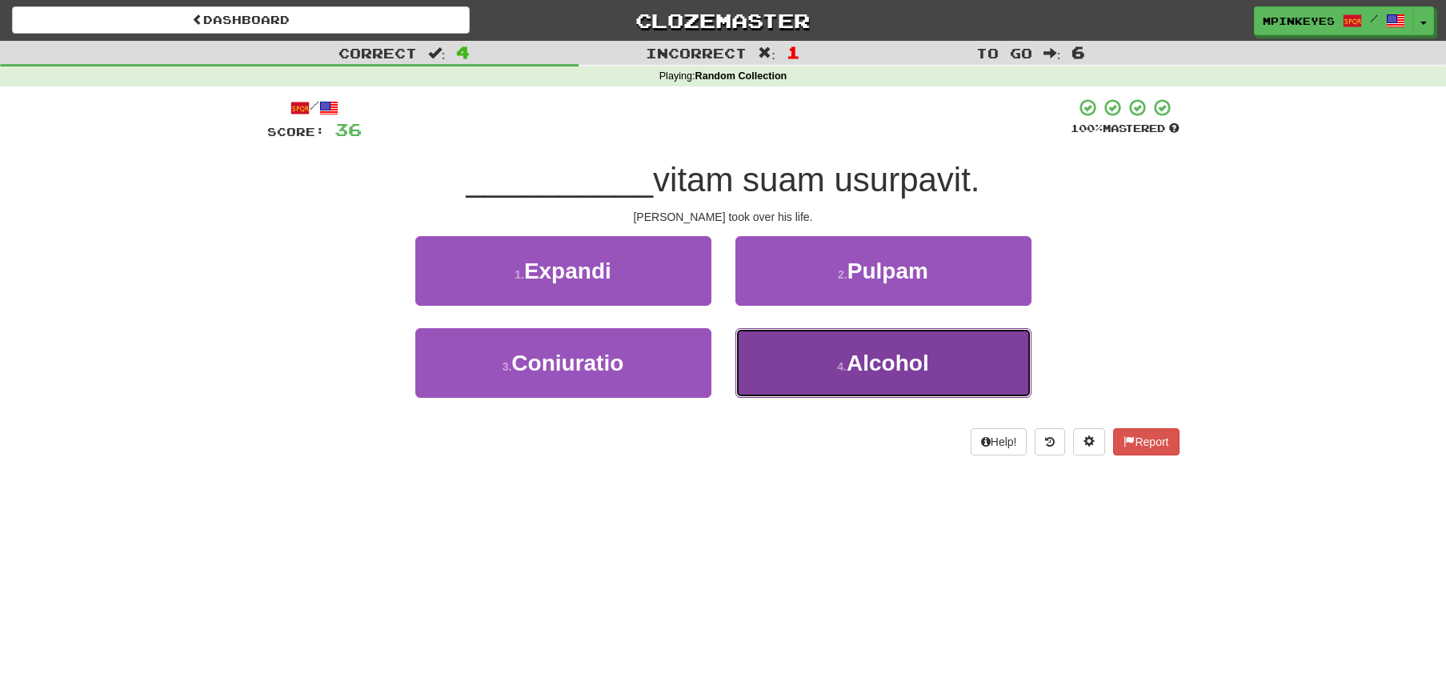
click at [750, 366] on button "4 . Alcohol" at bounding box center [883, 363] width 296 height 70
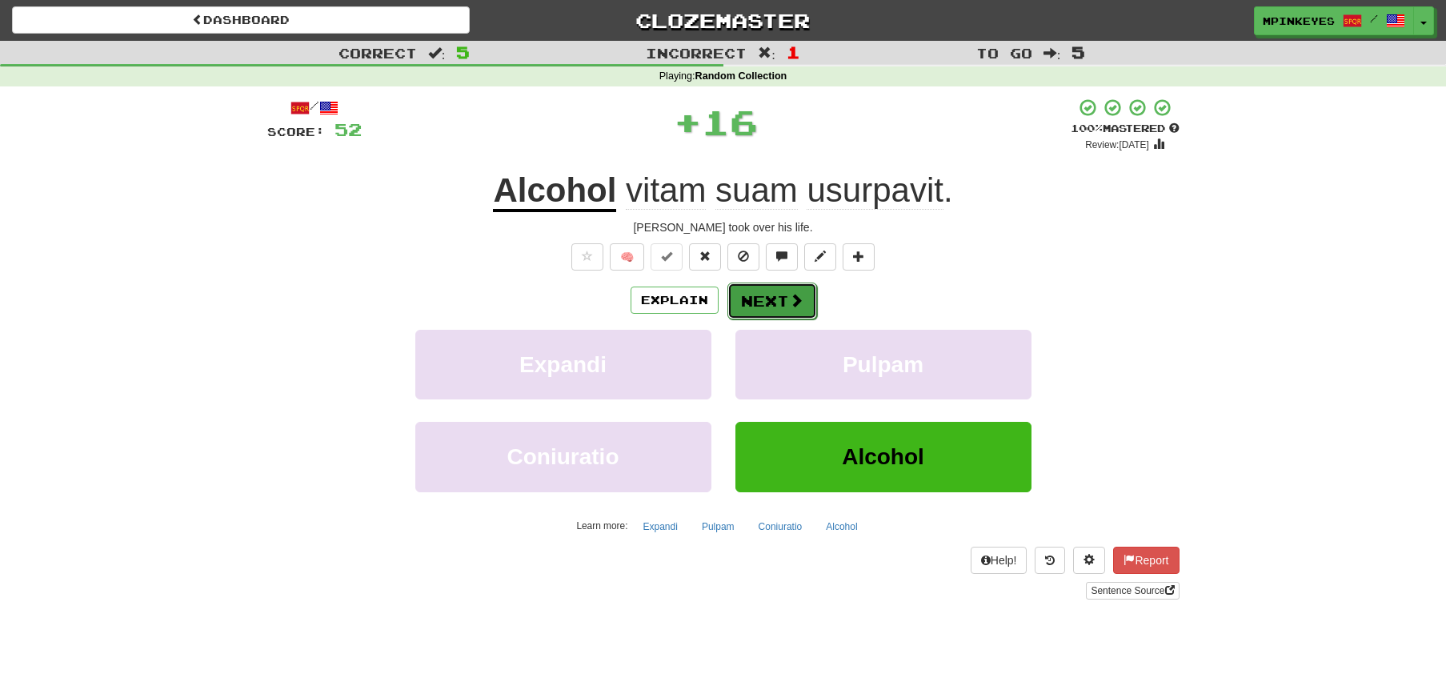
click at [747, 294] on button "Next" at bounding box center [772, 300] width 90 height 37
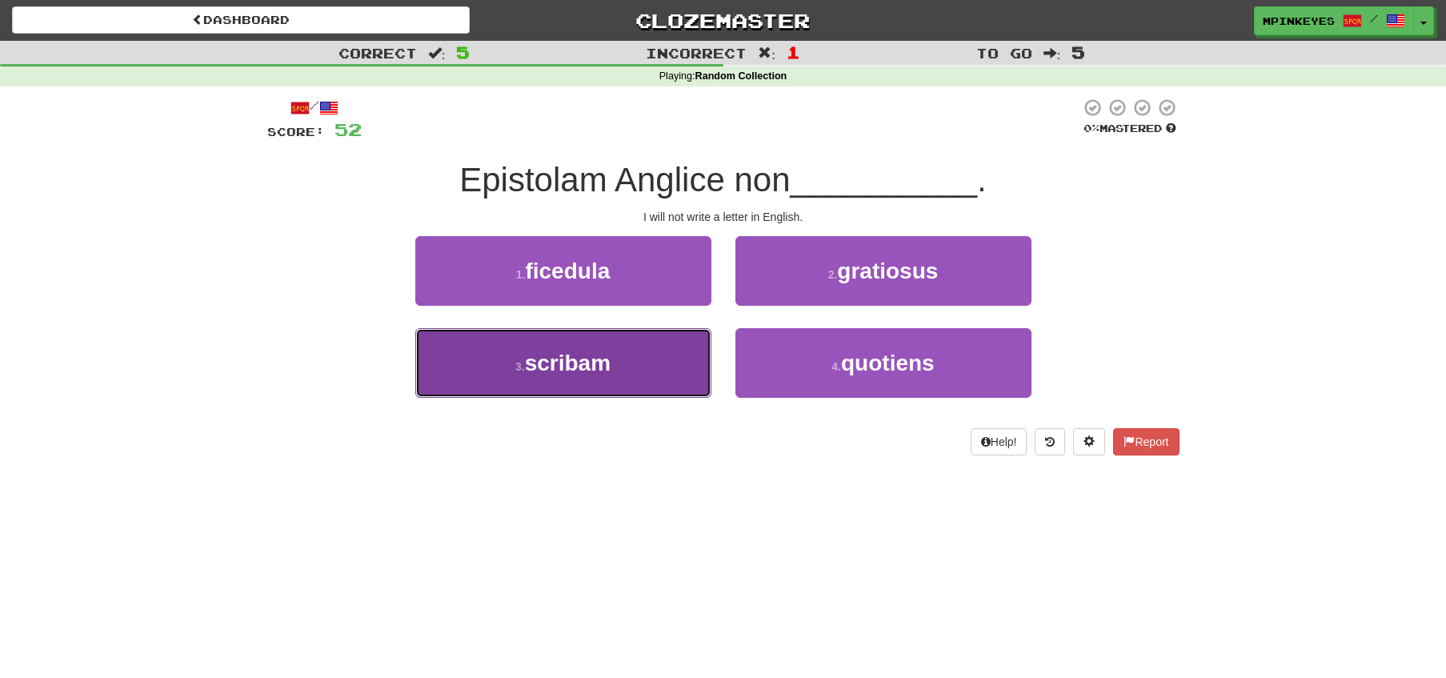
click at [655, 343] on button "3 . scribam" at bounding box center [563, 363] width 296 height 70
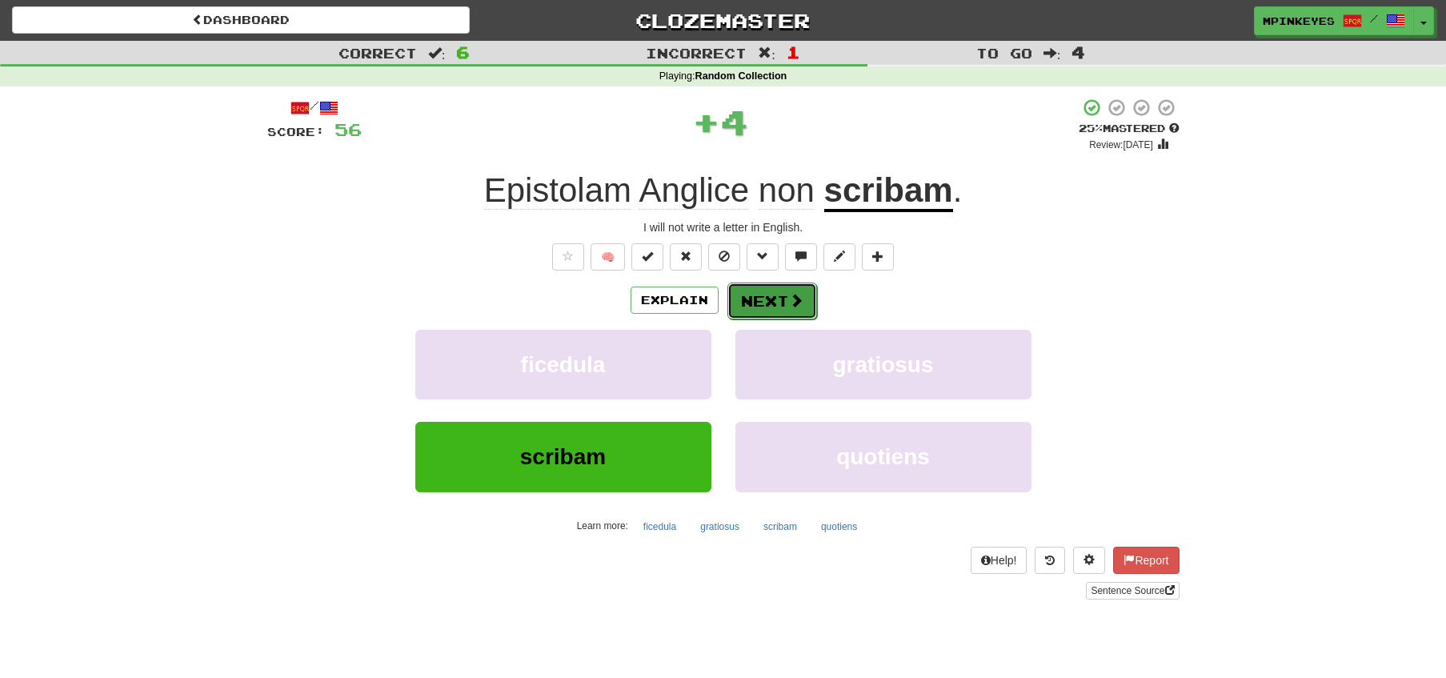
click at [778, 290] on button "Next" at bounding box center [772, 300] width 90 height 37
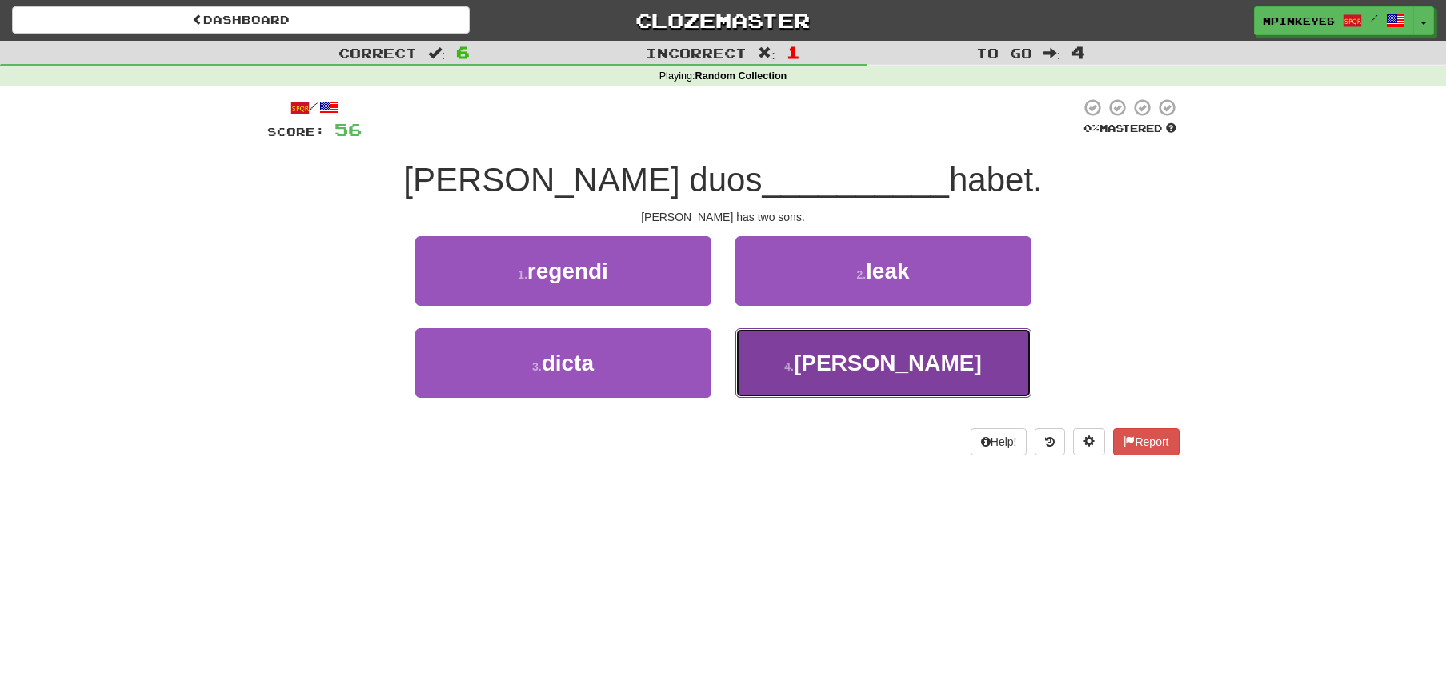
click at [779, 353] on button "4 . filios" at bounding box center [883, 363] width 296 height 70
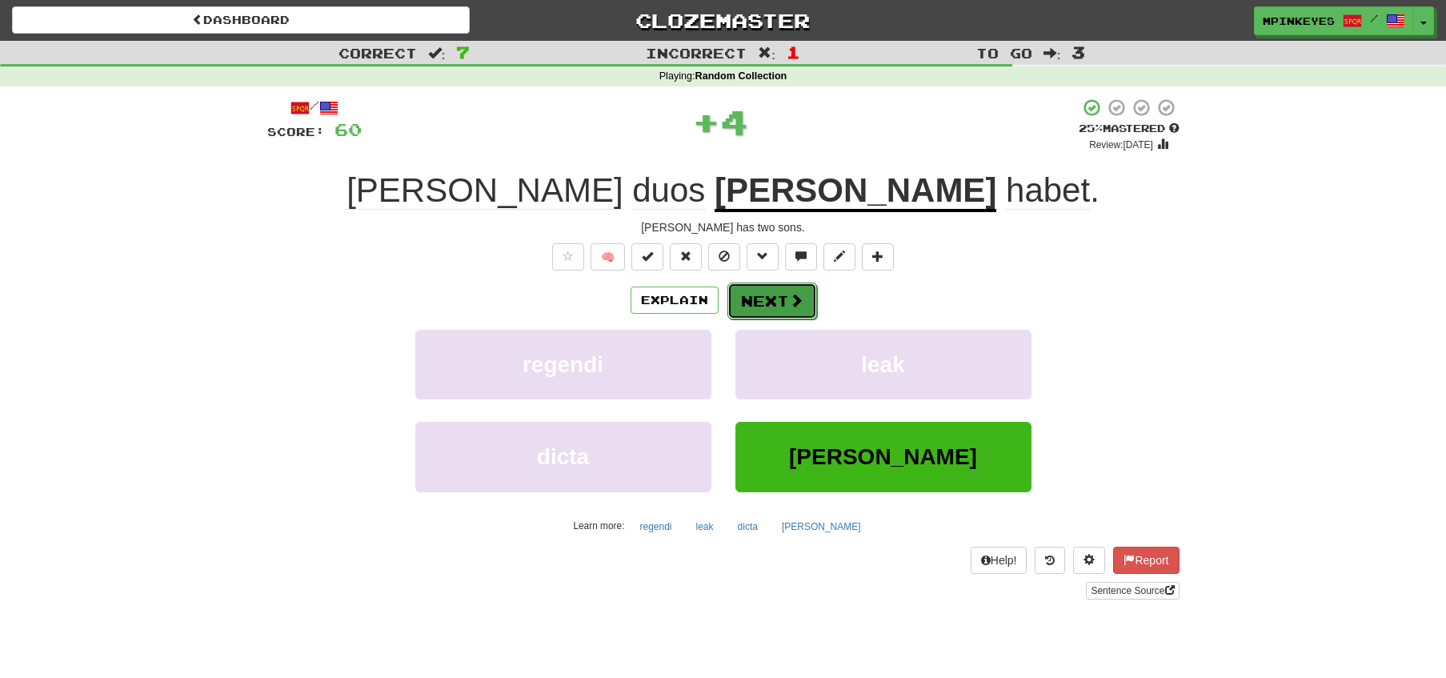
click at [755, 304] on button "Next" at bounding box center [772, 300] width 90 height 37
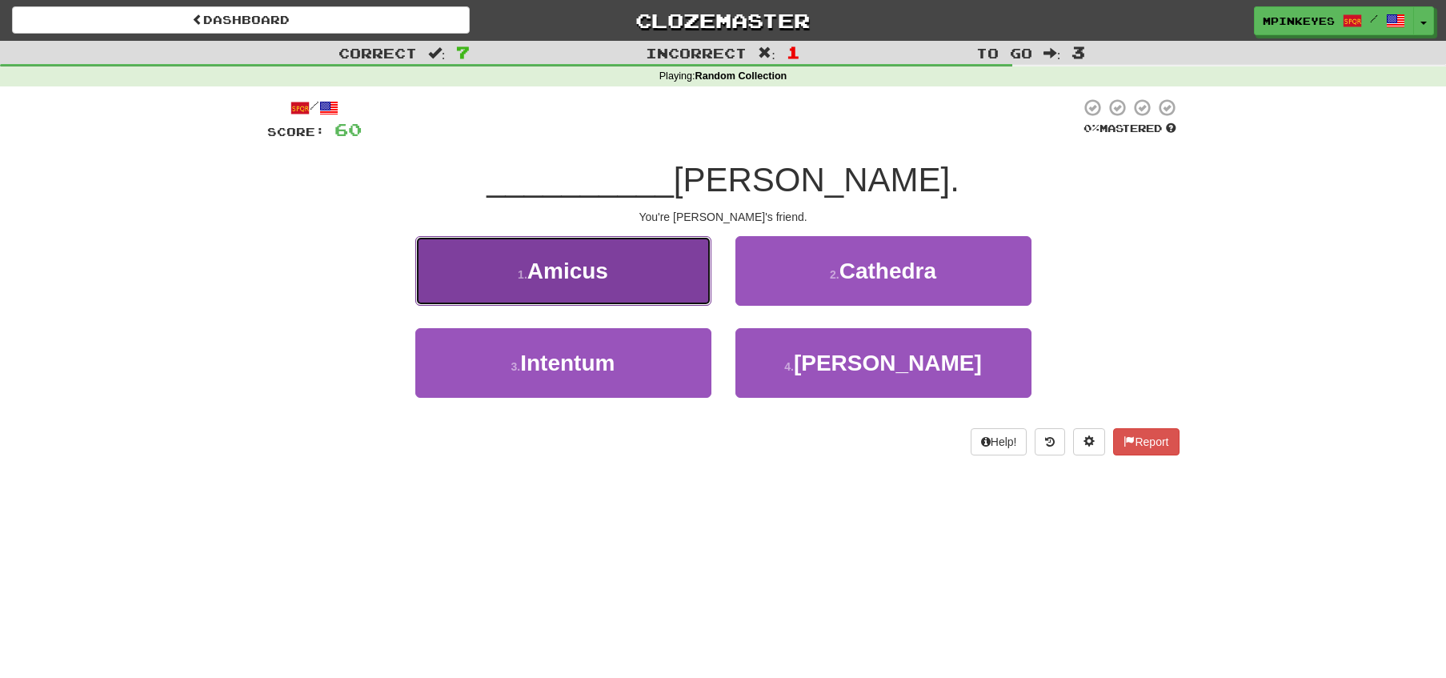
click at [682, 276] on button "1 . Amicus" at bounding box center [563, 271] width 296 height 70
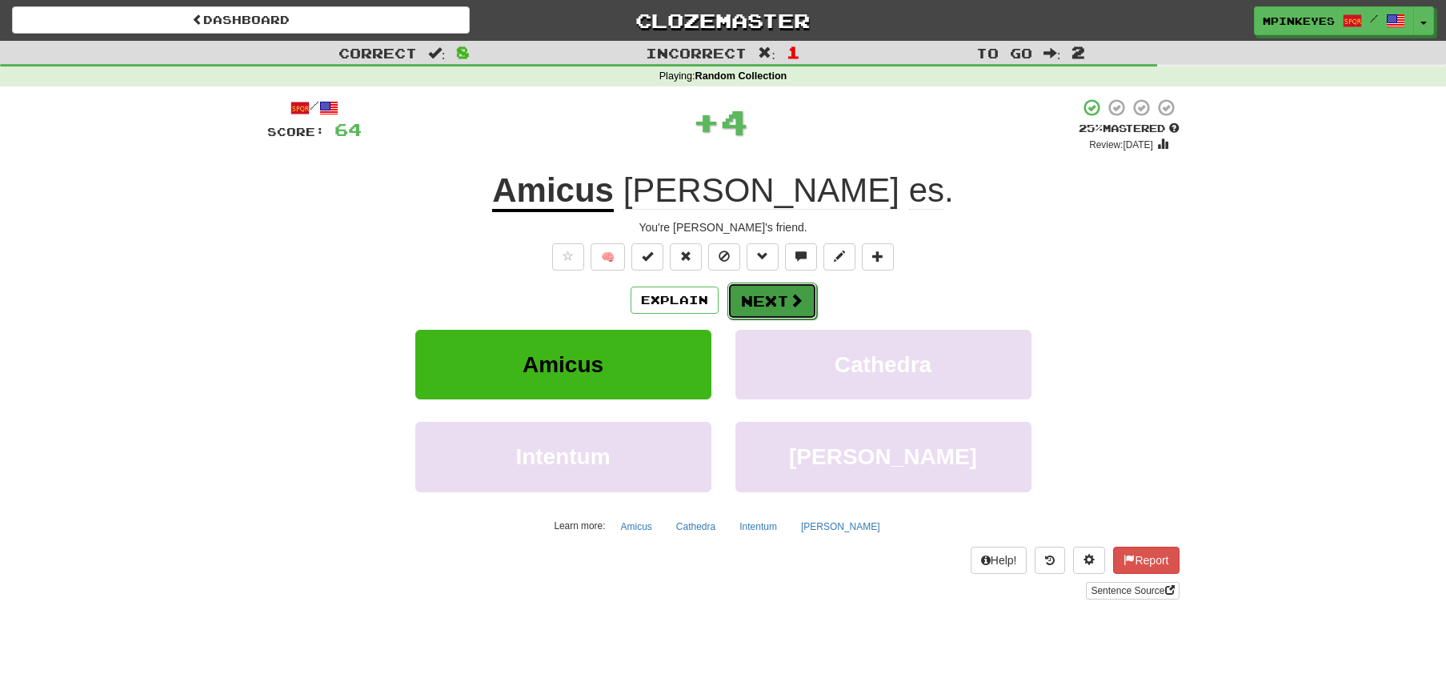
click at [767, 290] on button "Next" at bounding box center [772, 300] width 90 height 37
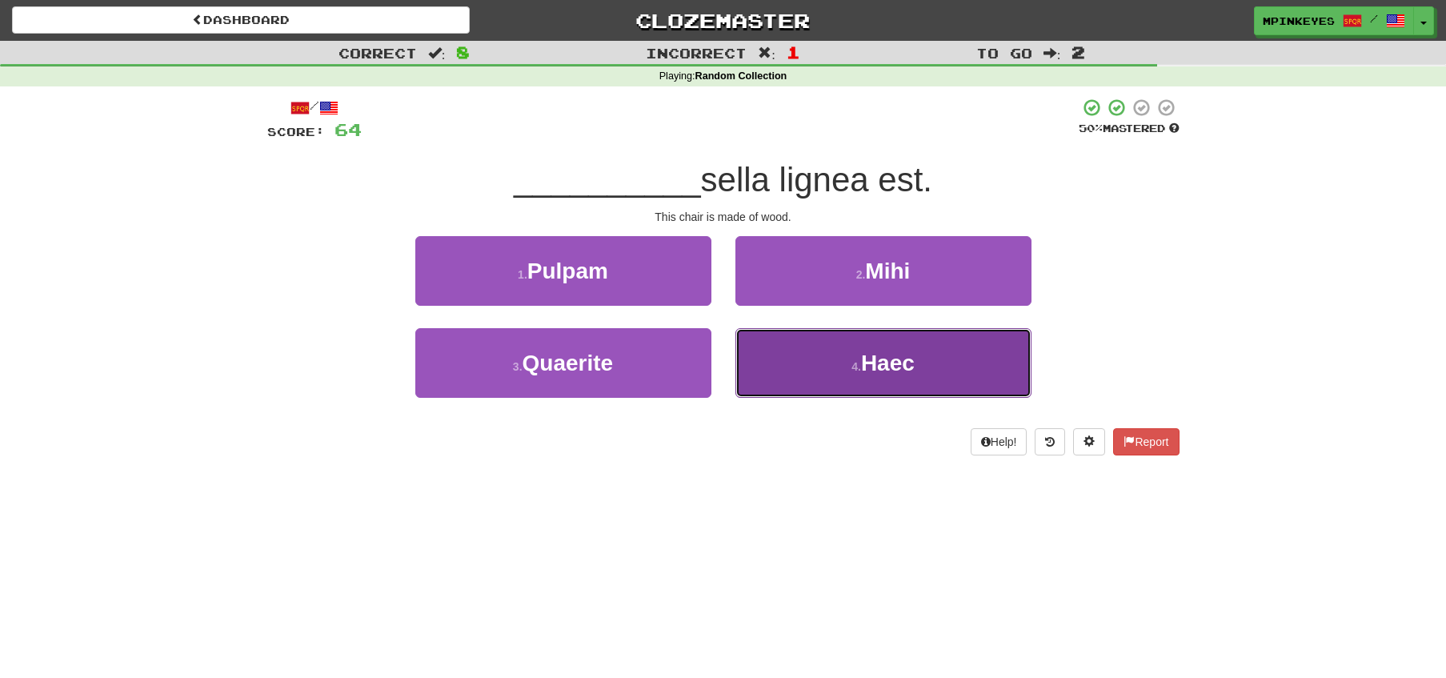
click at [764, 338] on button "4 . Haec" at bounding box center [883, 363] width 296 height 70
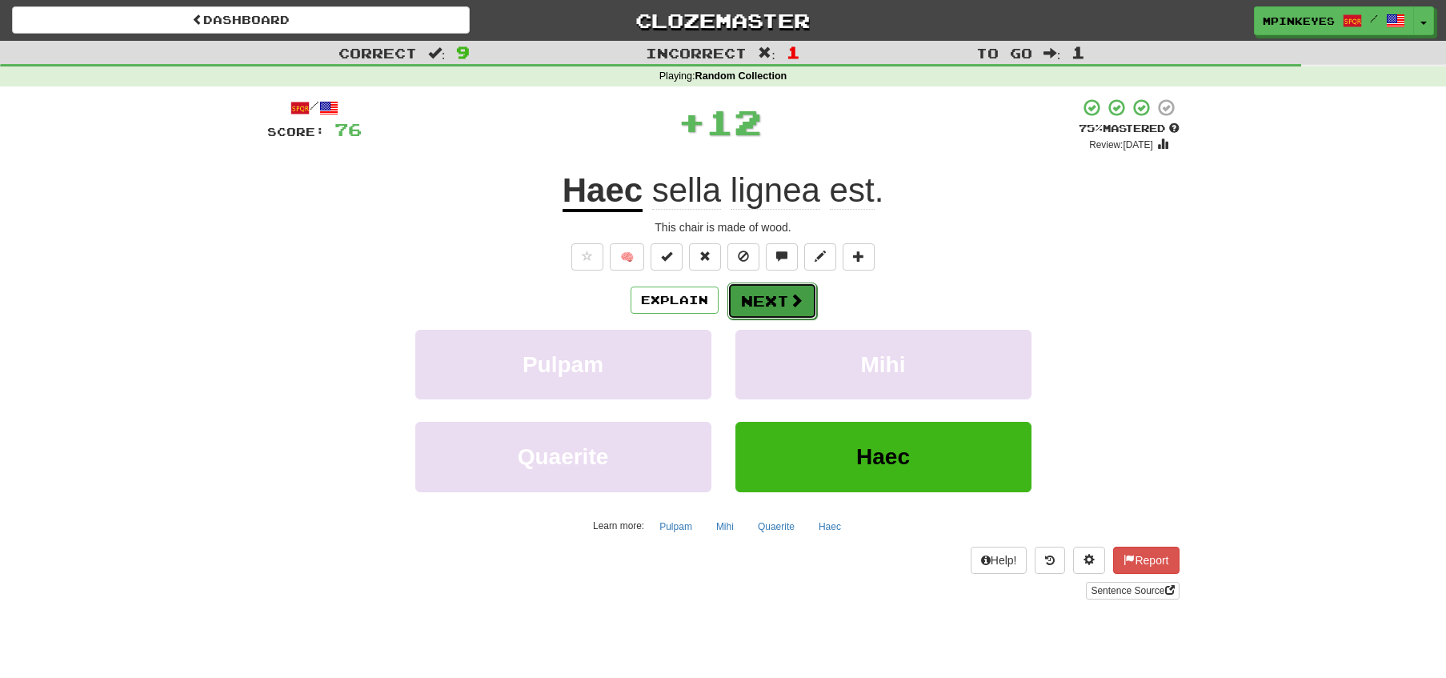
click at [771, 294] on button "Next" at bounding box center [772, 300] width 90 height 37
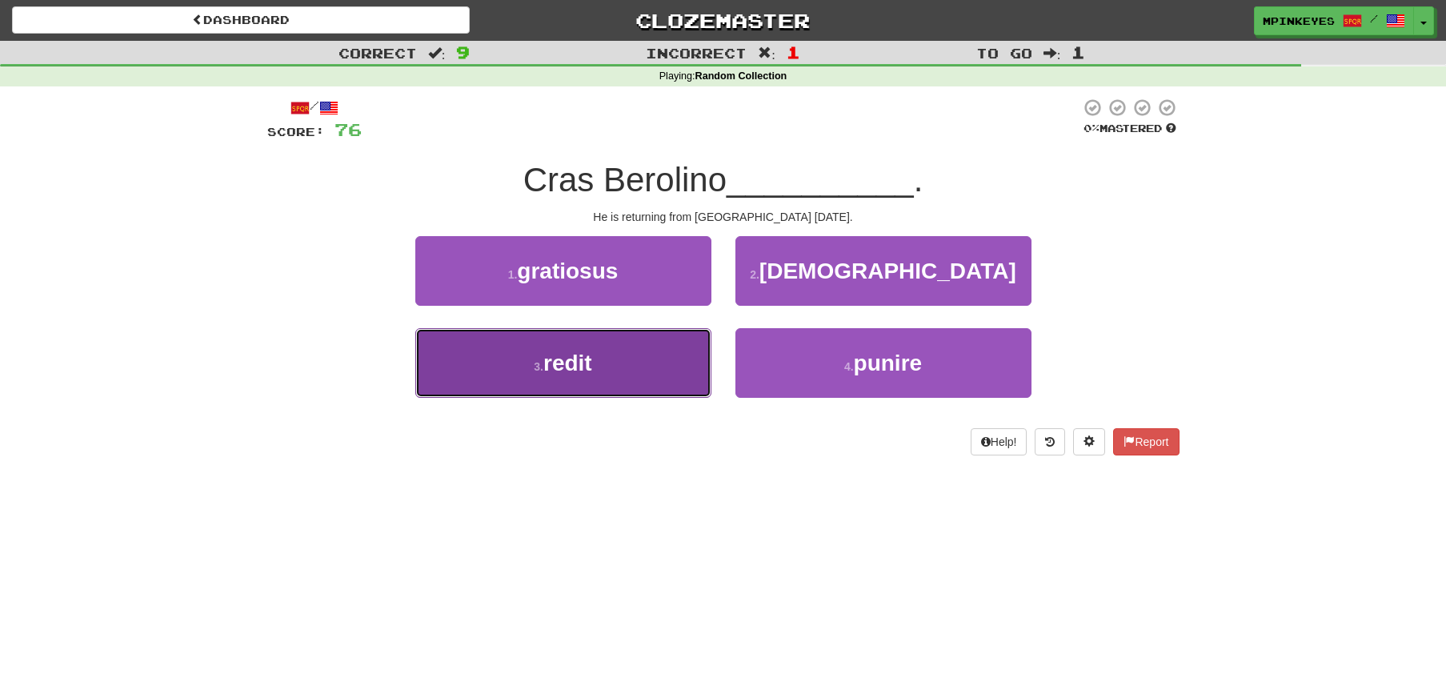
click at [658, 372] on button "3 . redit" at bounding box center [563, 363] width 296 height 70
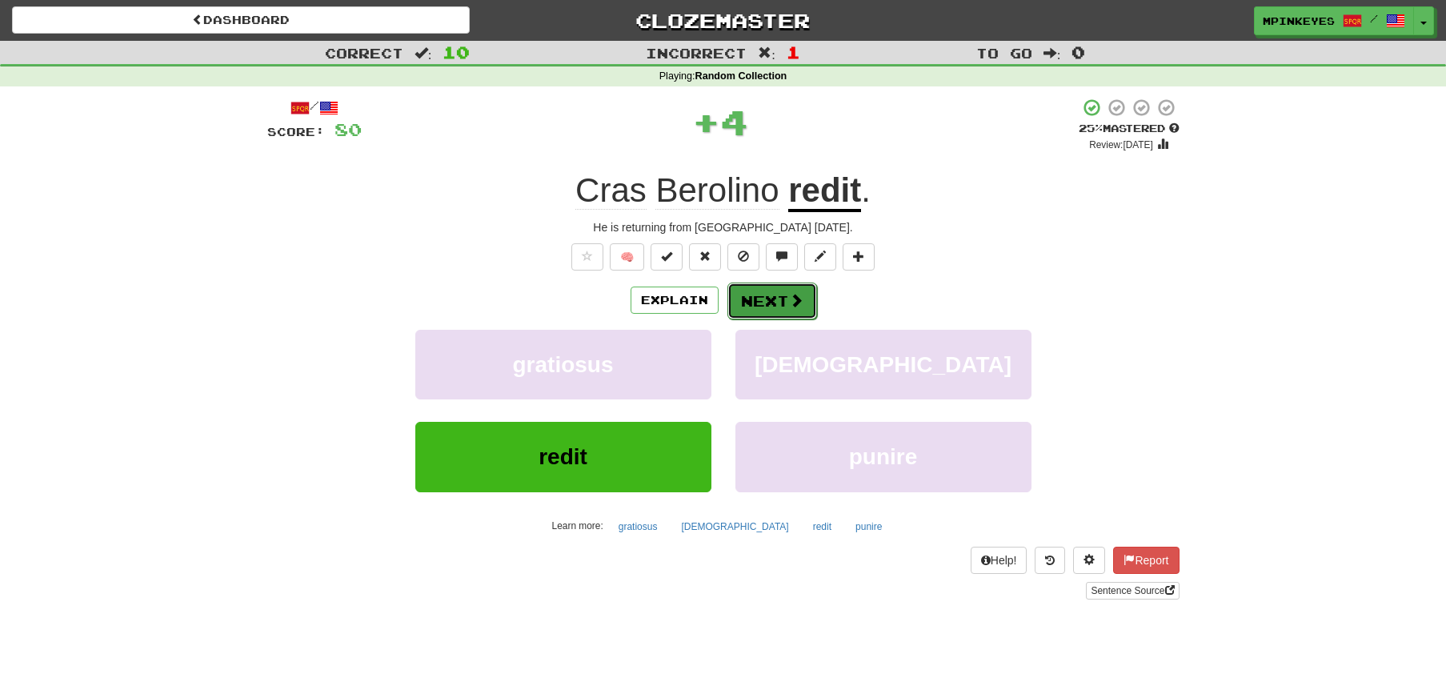
click at [790, 293] on span at bounding box center [796, 300] width 14 height 14
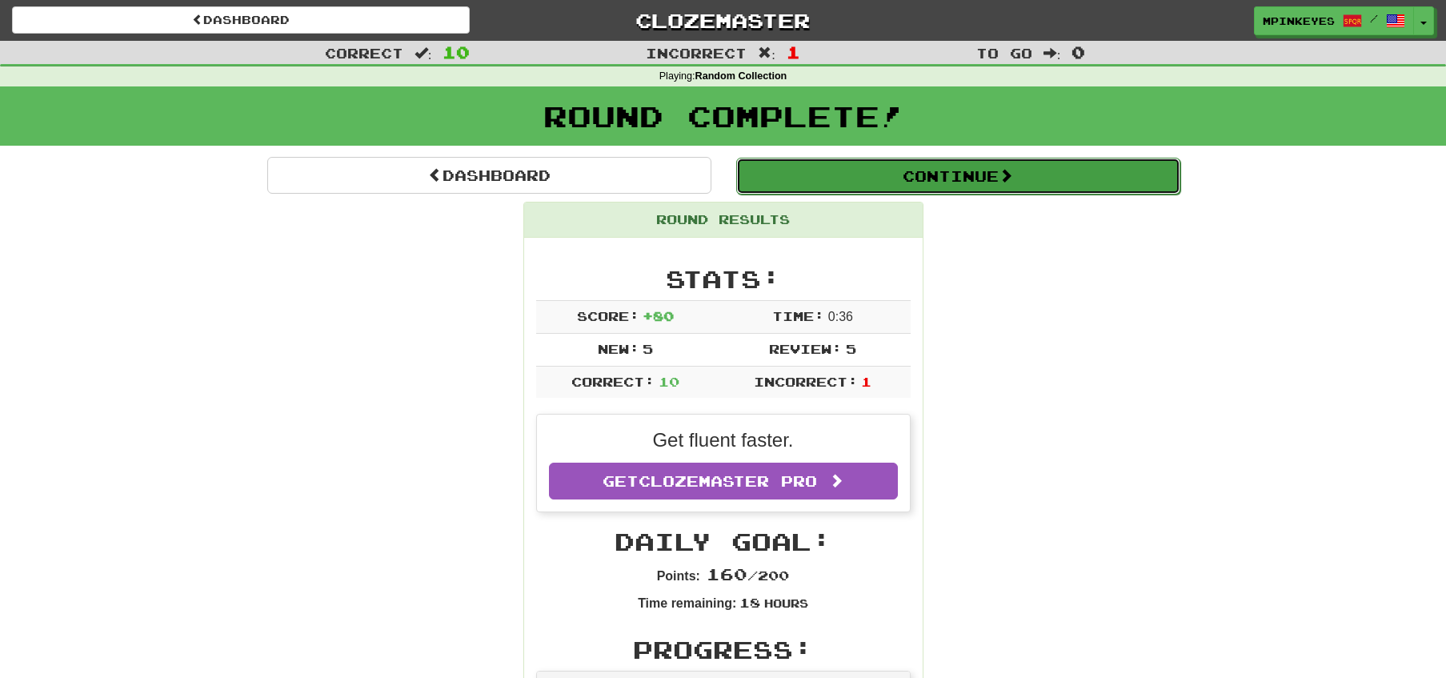
click at [761, 180] on button "Continue" at bounding box center [958, 176] width 444 height 37
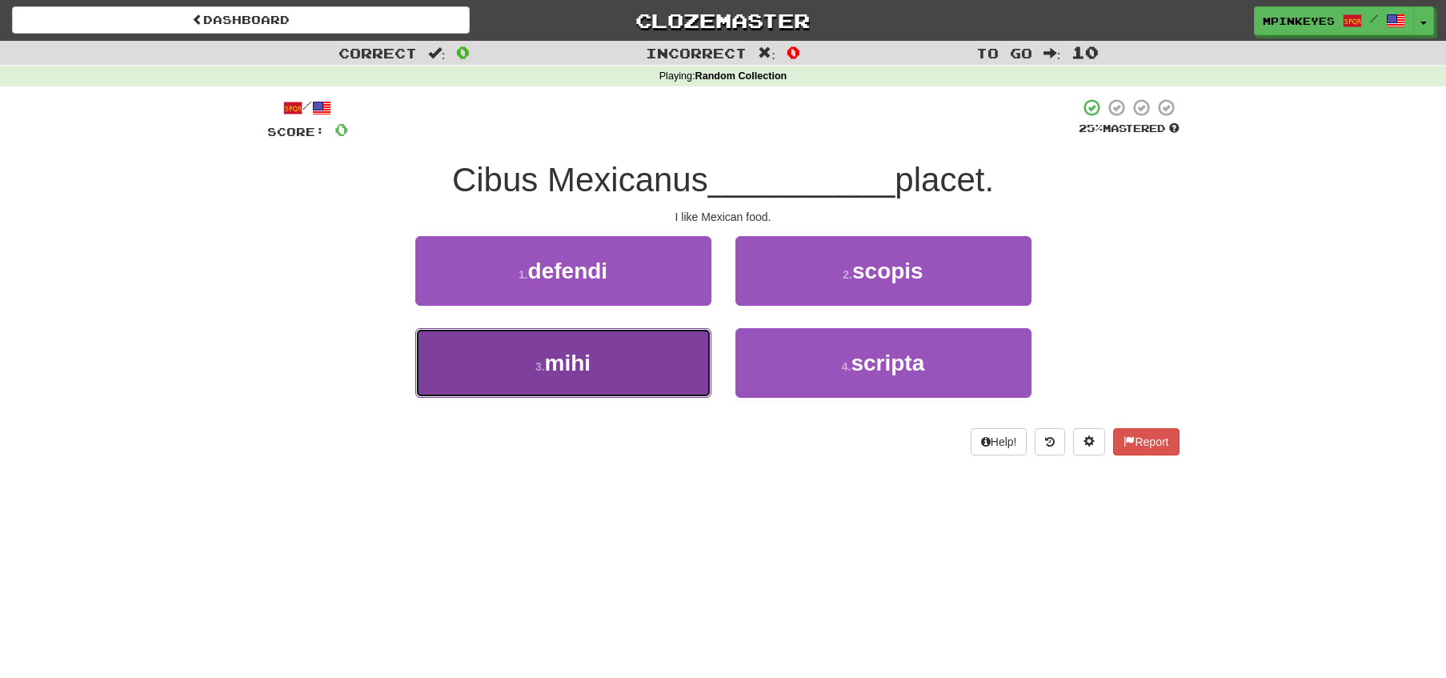
click at [684, 363] on button "3 . mihi" at bounding box center [563, 363] width 296 height 70
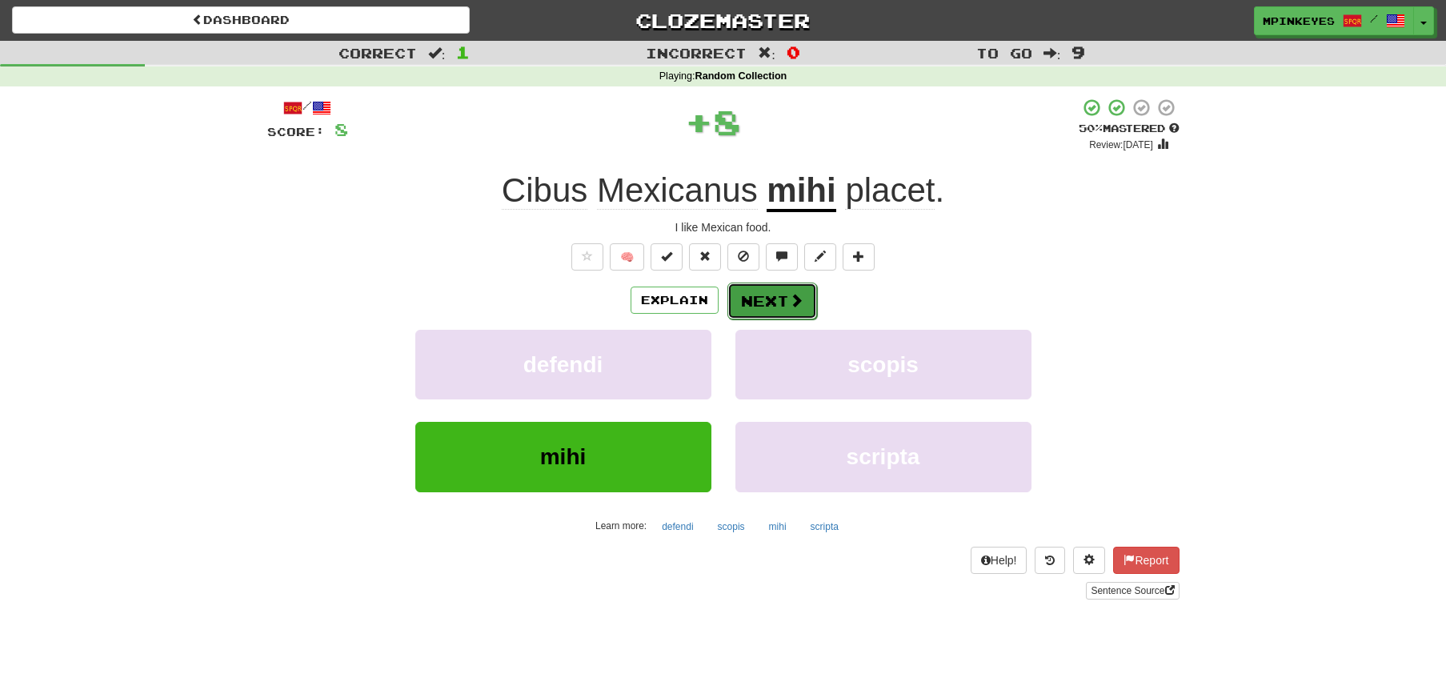
click at [749, 302] on button "Next" at bounding box center [772, 300] width 90 height 37
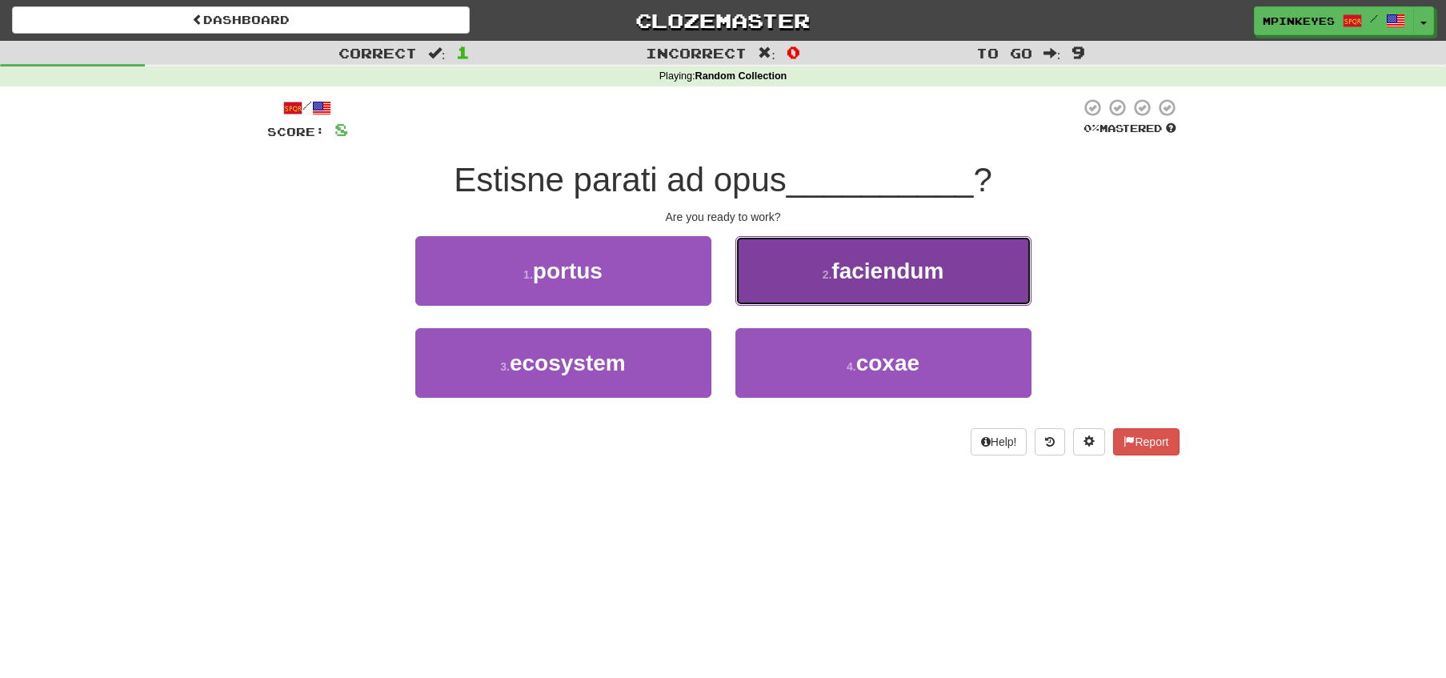
click at [831, 293] on button "2 . faciendum" at bounding box center [883, 271] width 296 height 70
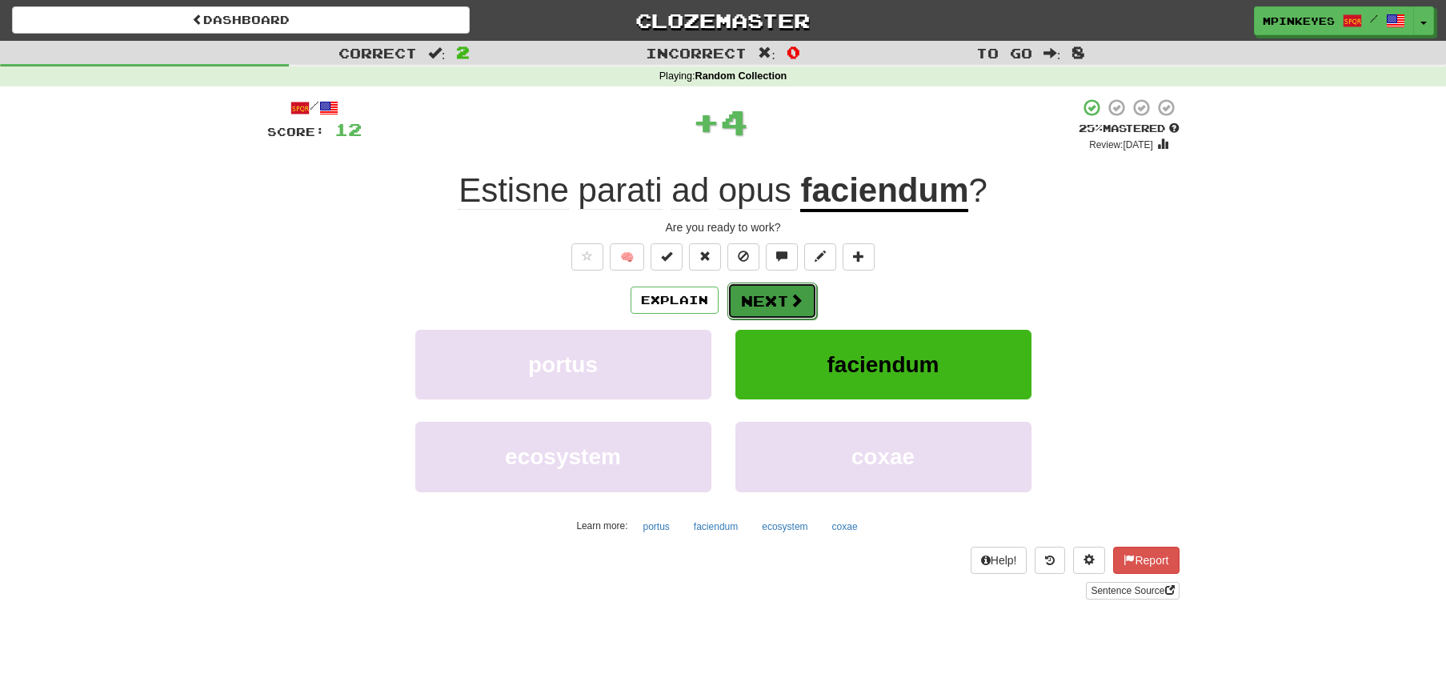
click at [767, 303] on button "Next" at bounding box center [772, 300] width 90 height 37
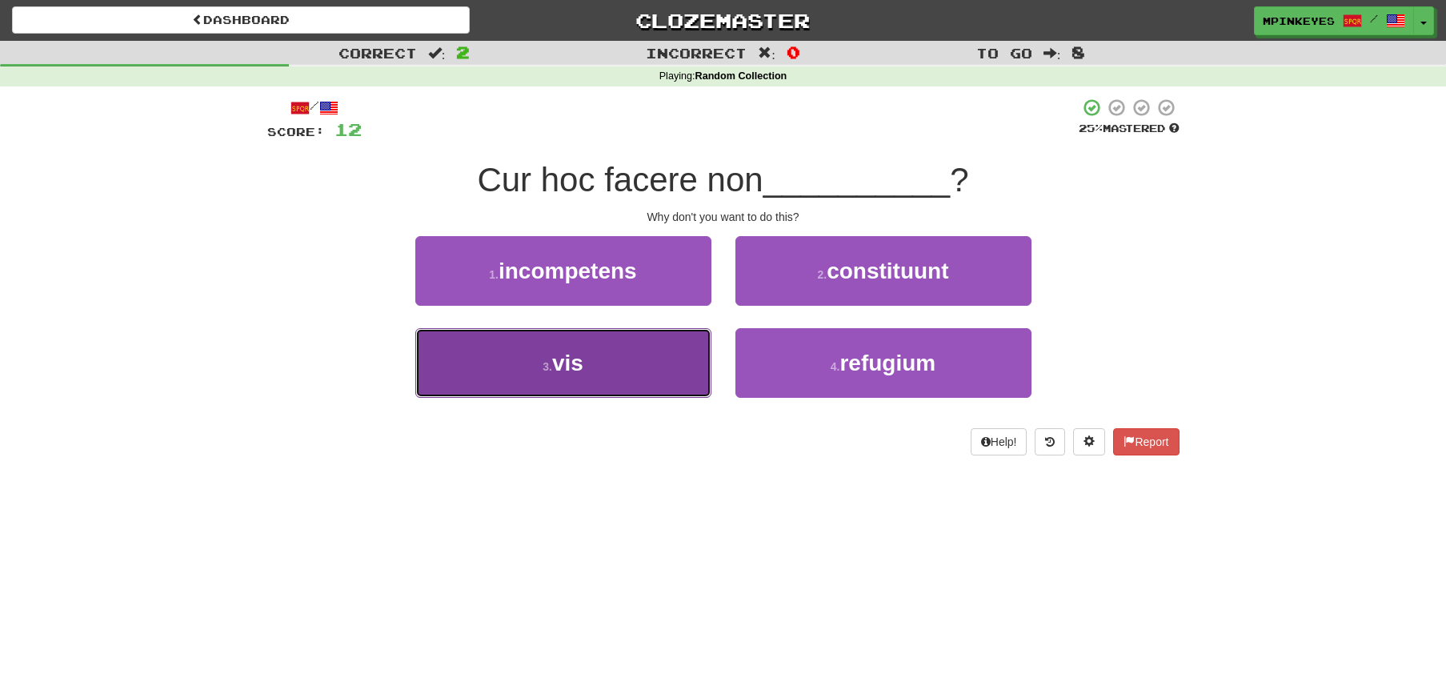
click at [664, 356] on button "3 . vis" at bounding box center [563, 363] width 296 height 70
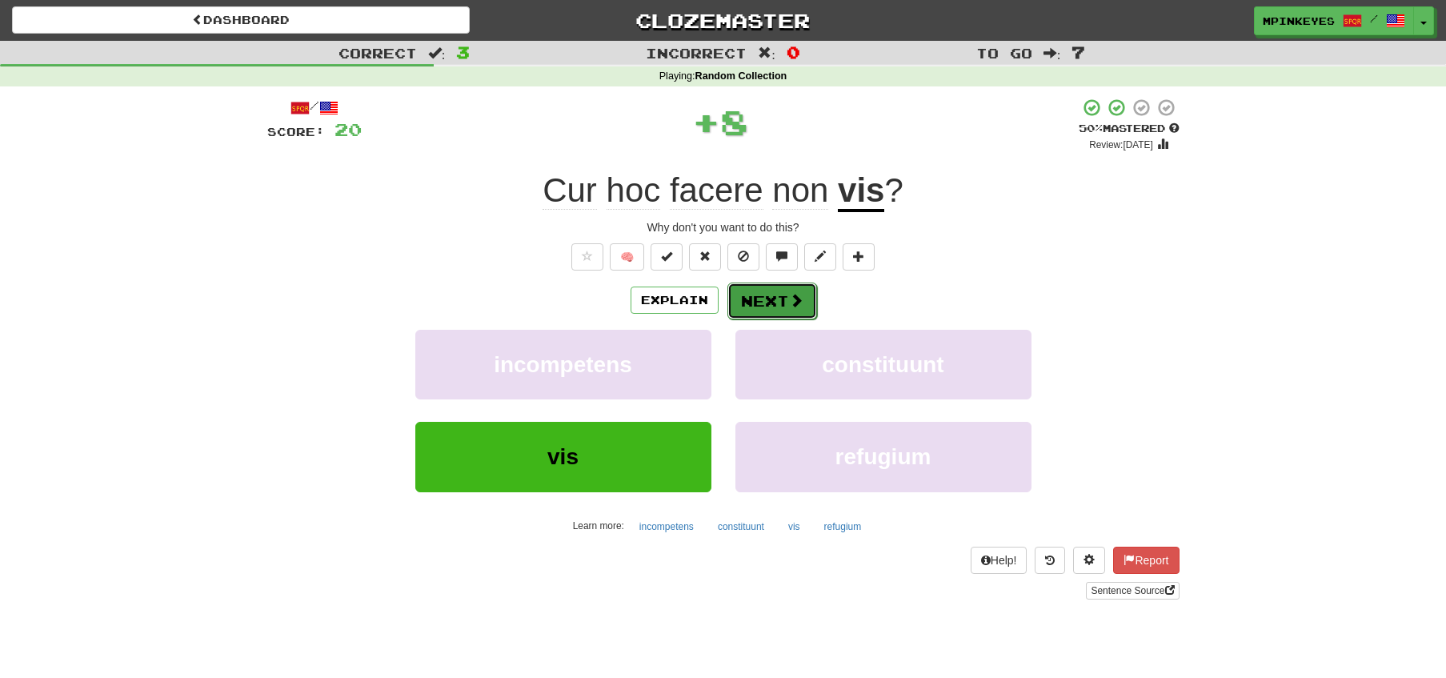
click at [773, 289] on button "Next" at bounding box center [772, 300] width 90 height 37
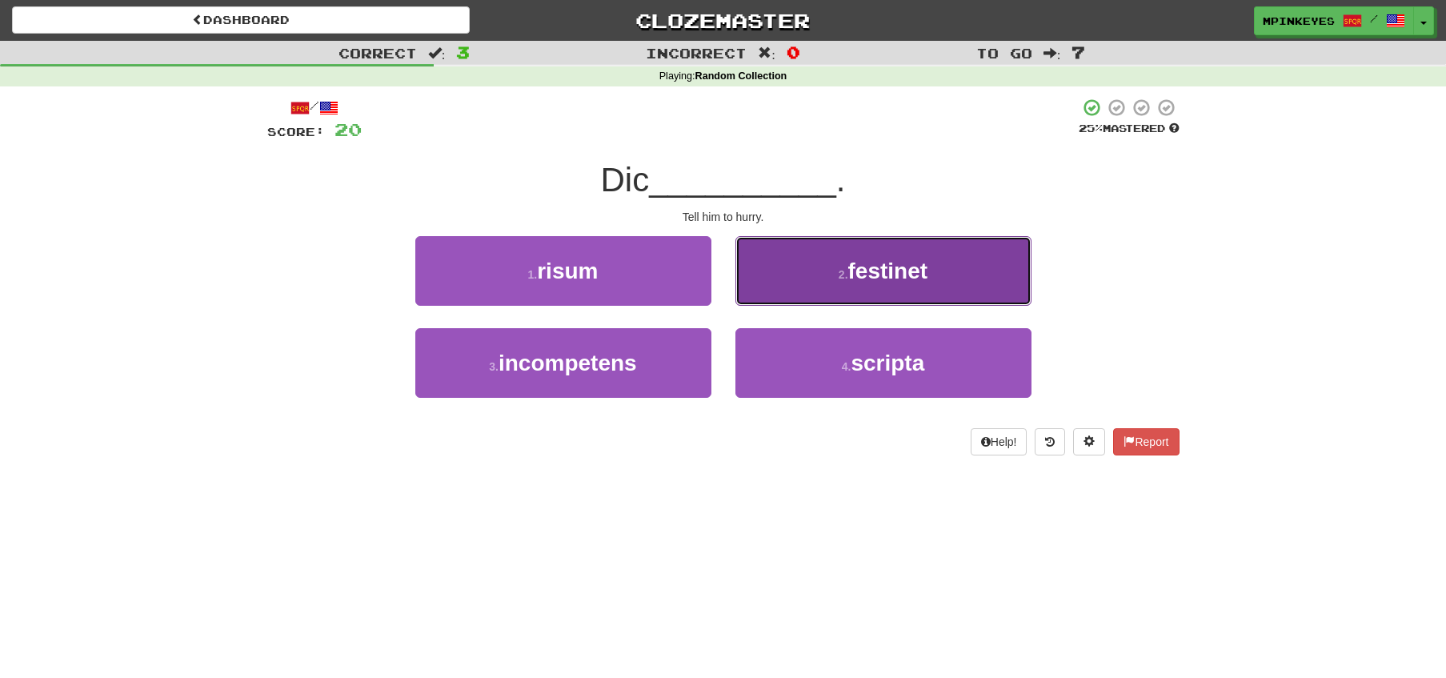
click at [772, 261] on button "2 . festinet" at bounding box center [883, 271] width 296 height 70
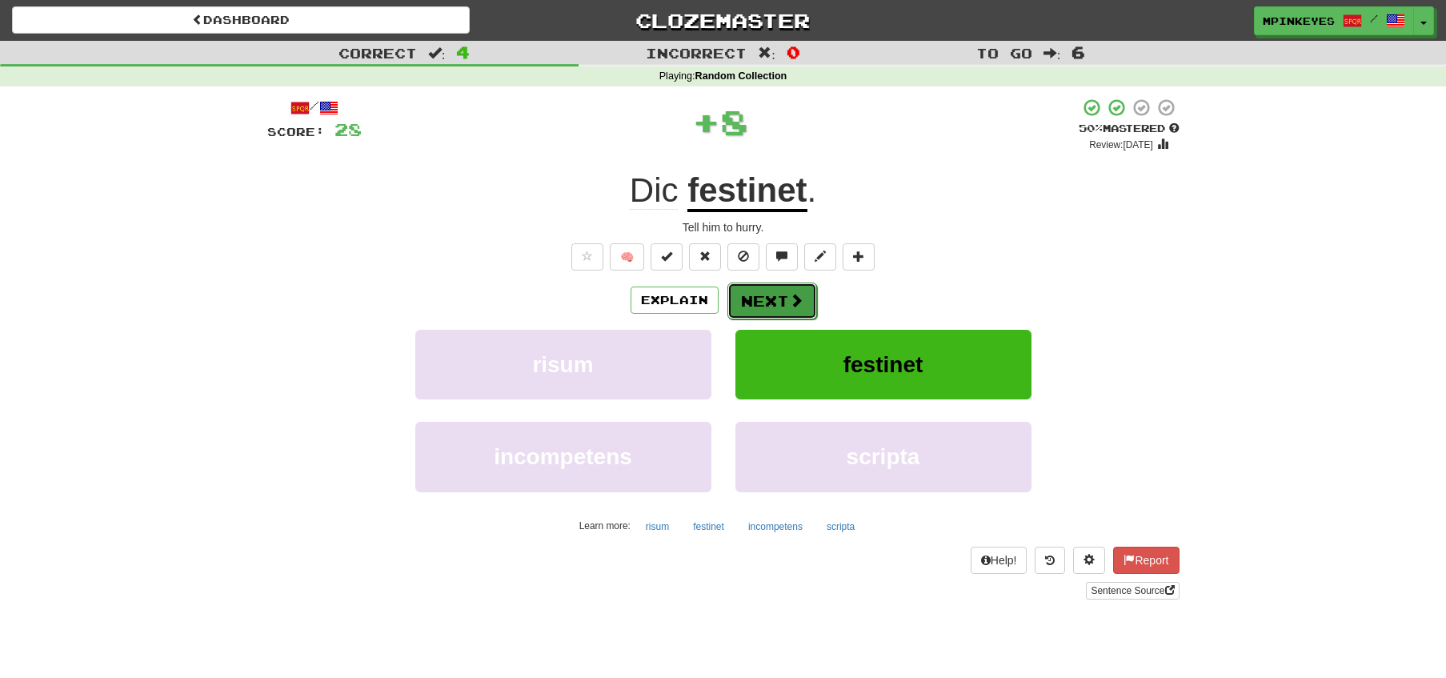
click at [740, 295] on button "Next" at bounding box center [772, 300] width 90 height 37
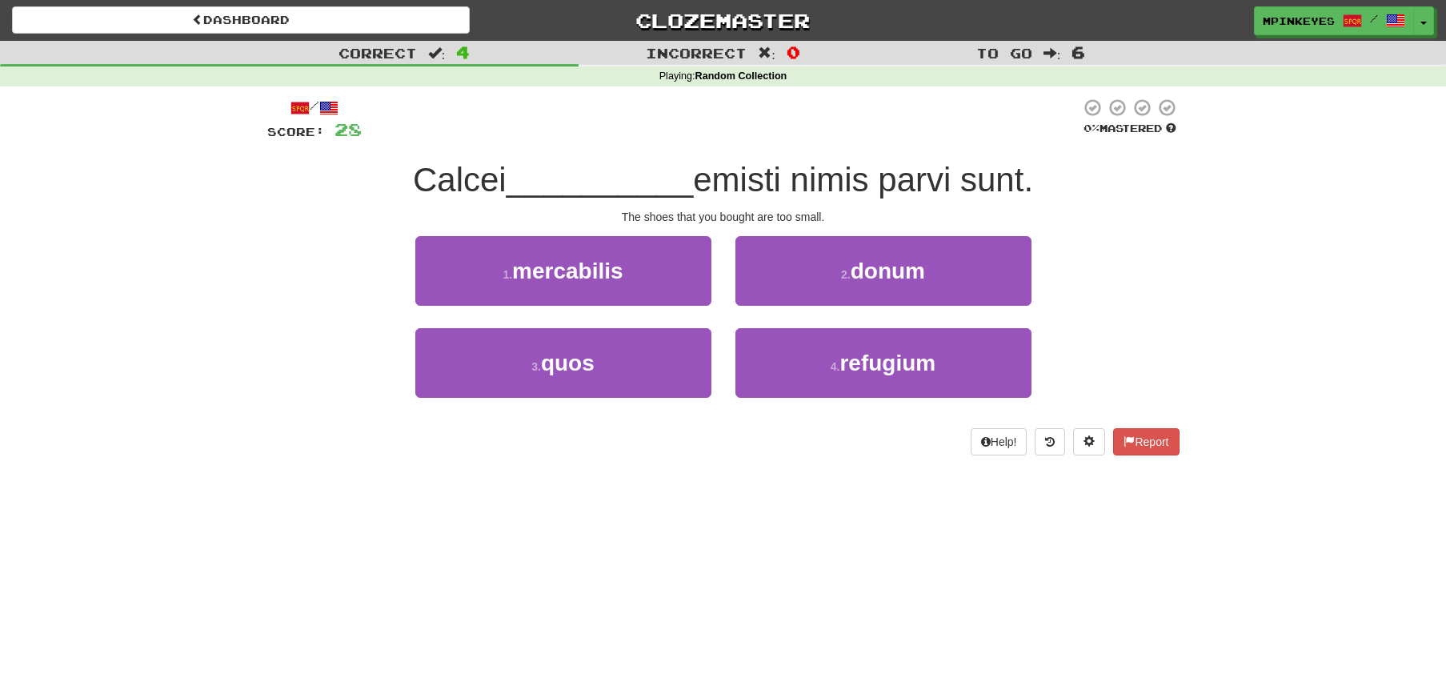
click at [647, 409] on div "3 . quos" at bounding box center [563, 374] width 320 height 92
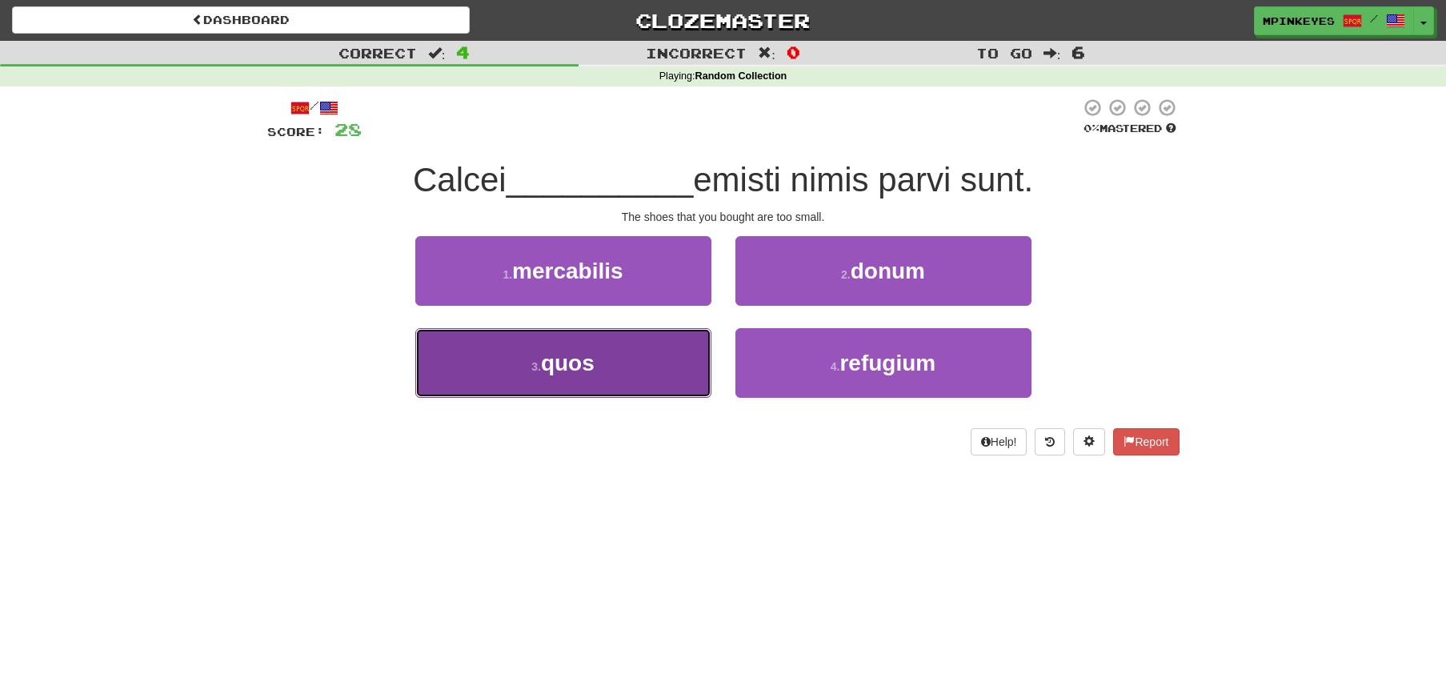
click at [647, 370] on button "3 . quos" at bounding box center [563, 363] width 296 height 70
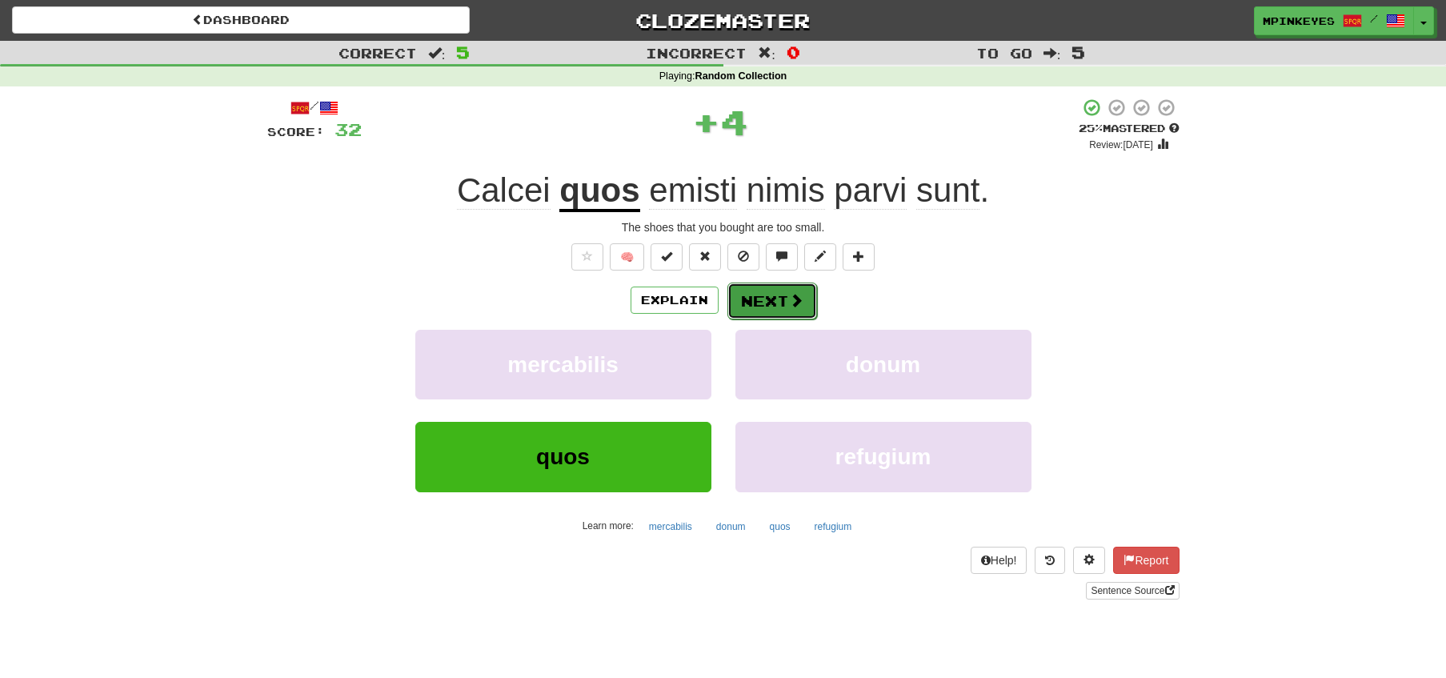
click at [762, 306] on button "Next" at bounding box center [772, 300] width 90 height 37
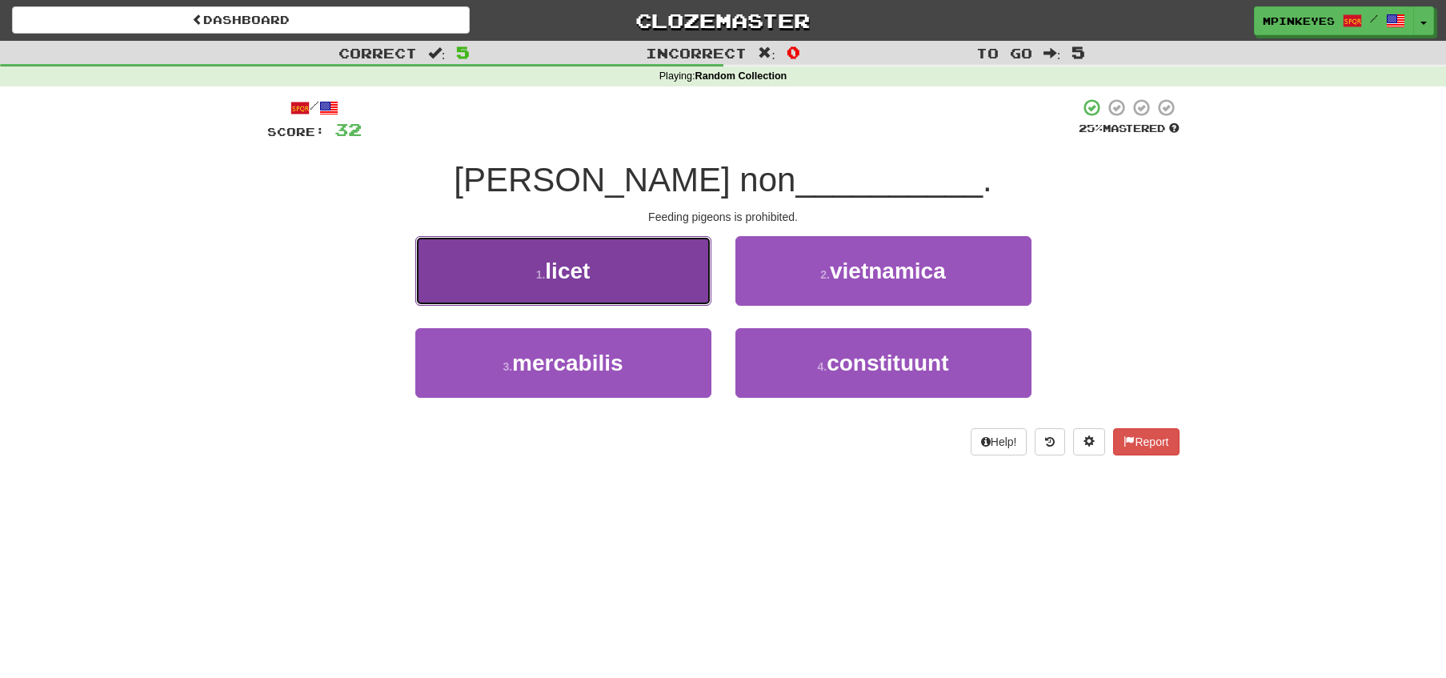
click at [651, 278] on button "1 . licet" at bounding box center [563, 271] width 296 height 70
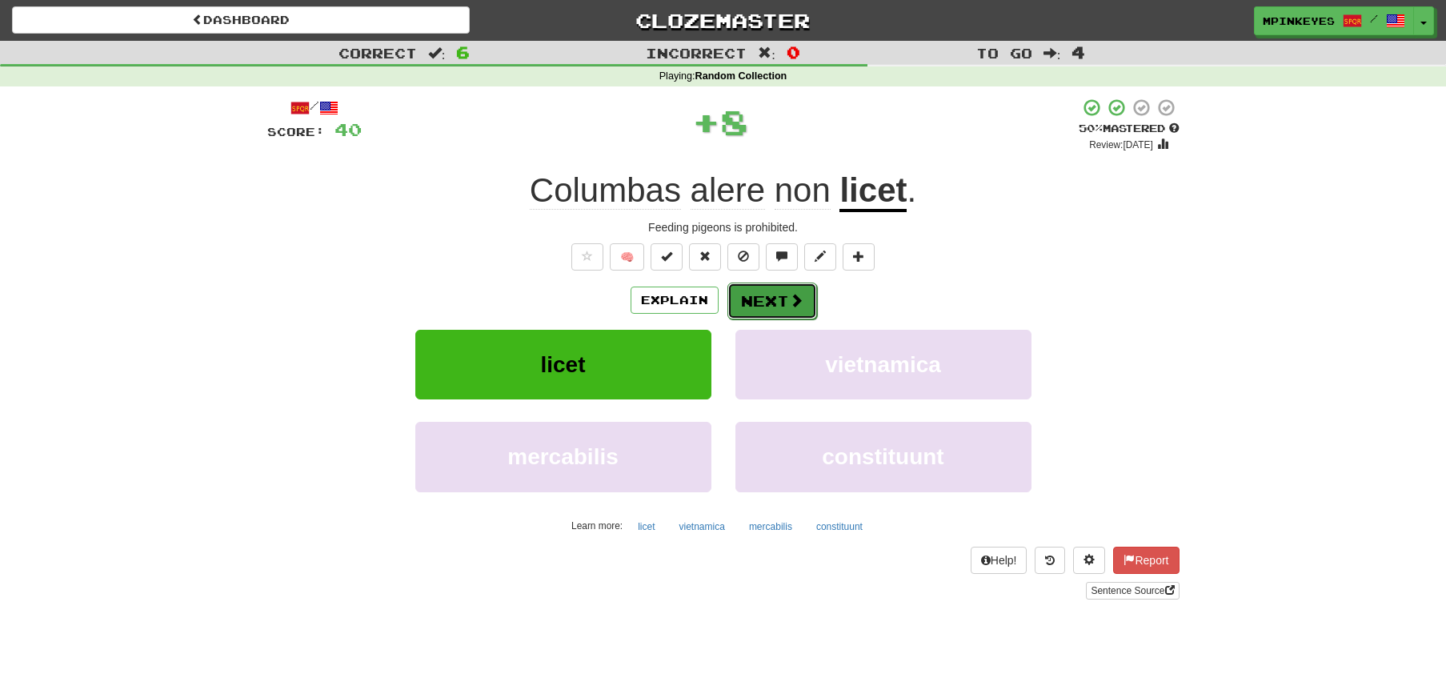
click at [775, 293] on button "Next" at bounding box center [772, 300] width 90 height 37
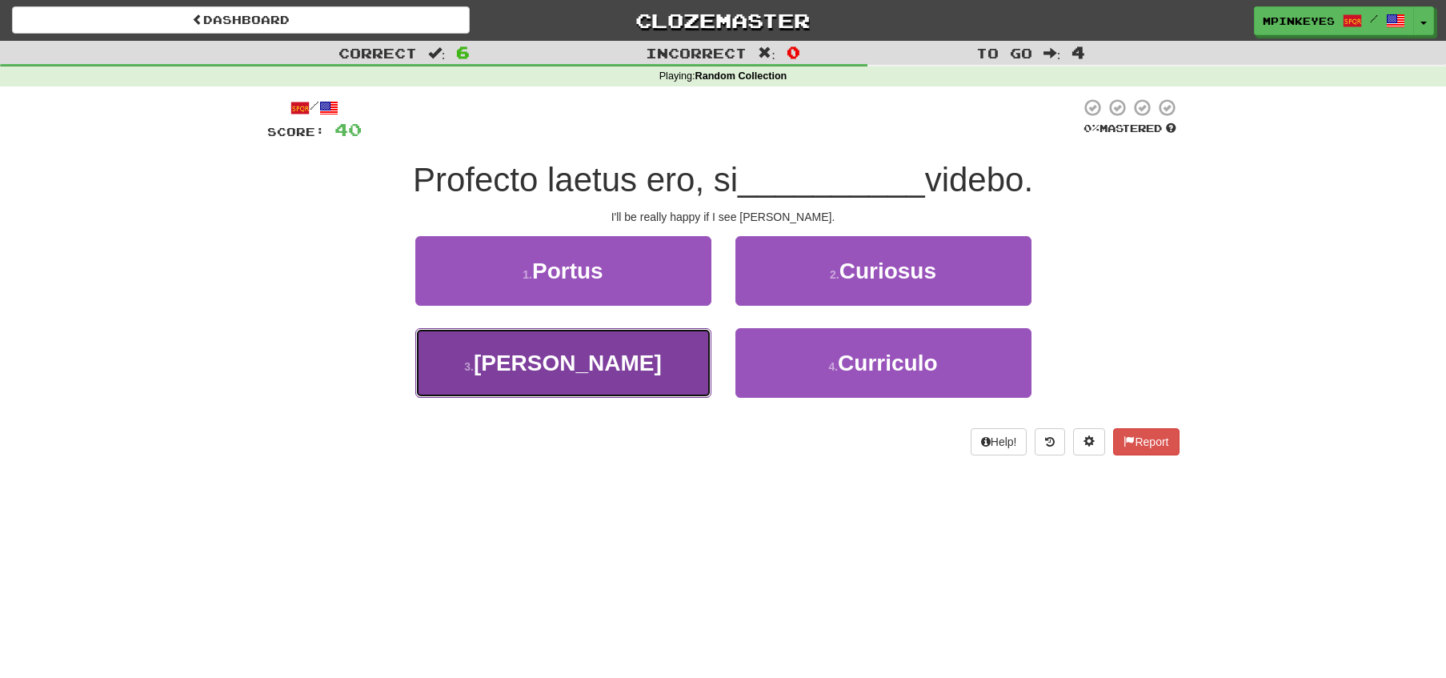
click at [682, 359] on button "3 . Thoman" at bounding box center [563, 363] width 296 height 70
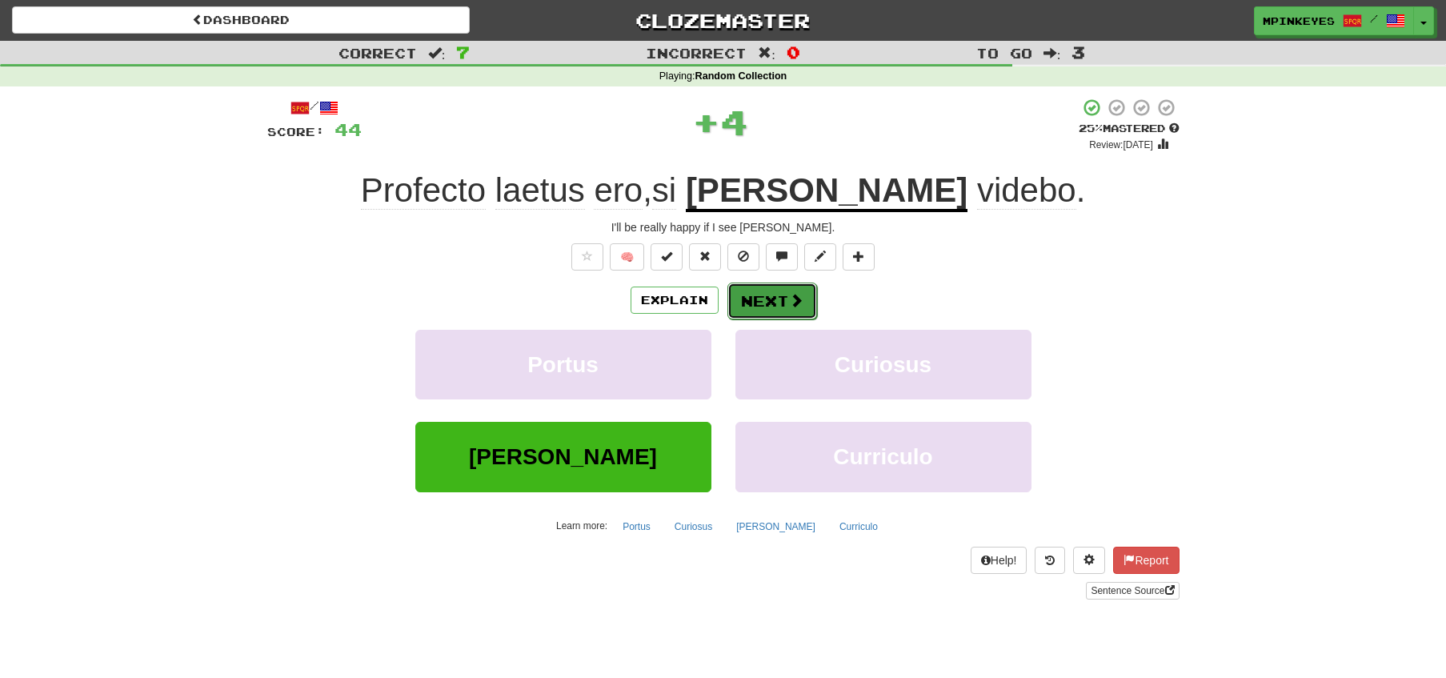
click at [791, 298] on span at bounding box center [796, 300] width 14 height 14
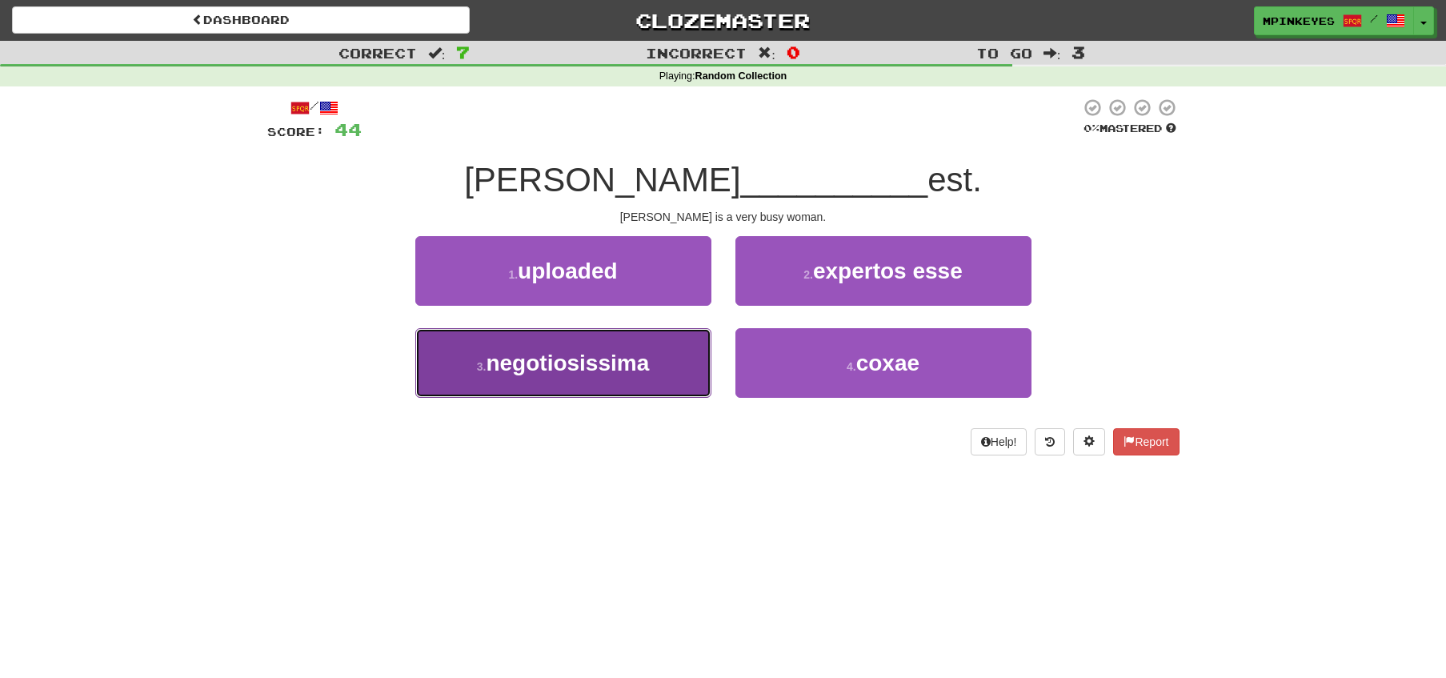
click at [662, 355] on button "3 . negotiosissima" at bounding box center [563, 363] width 296 height 70
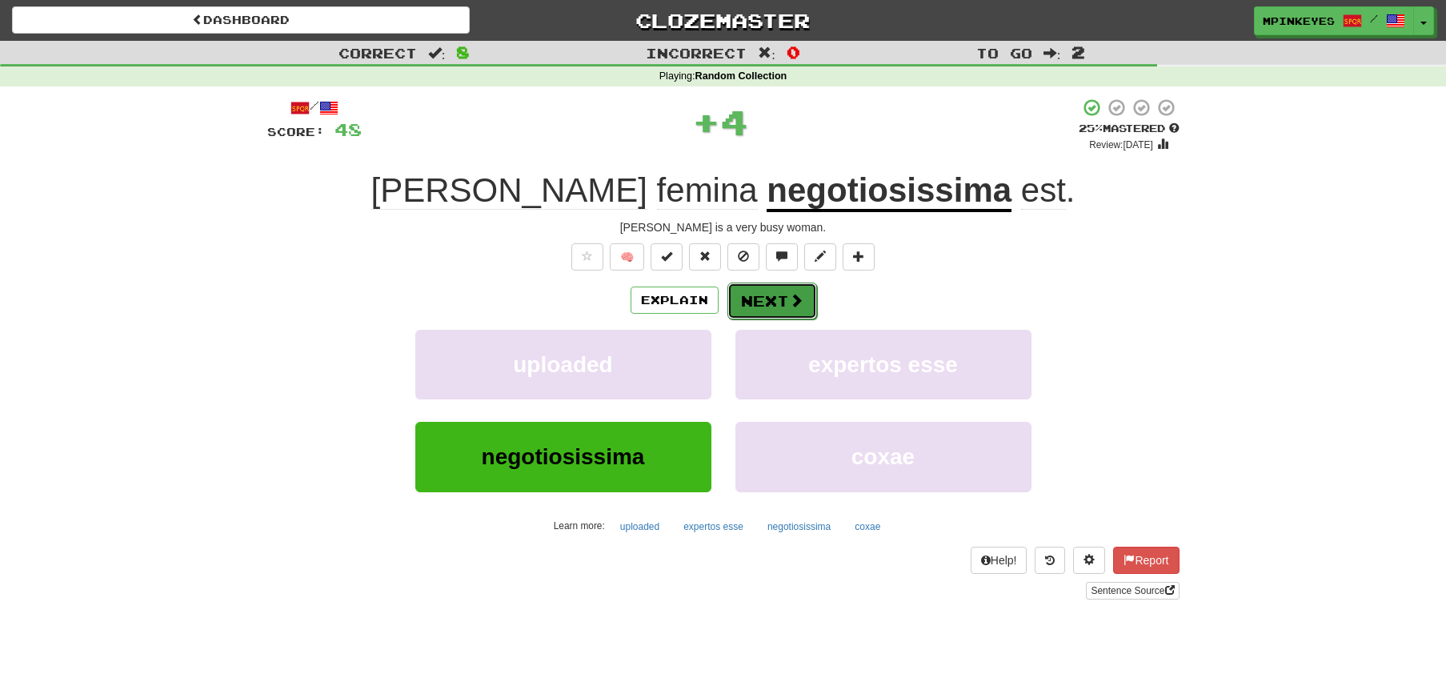
click at [768, 299] on button "Next" at bounding box center [772, 300] width 90 height 37
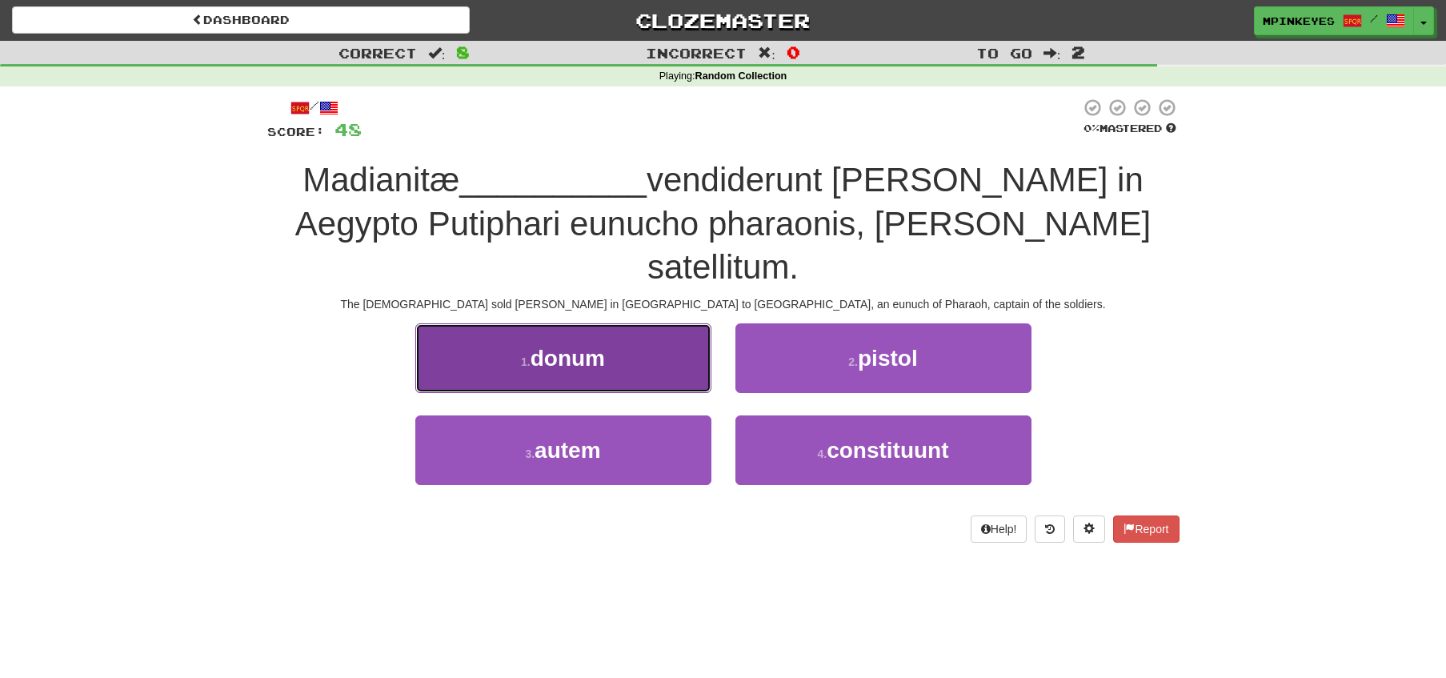
click at [651, 323] on button "1 . donum" at bounding box center [563, 358] width 296 height 70
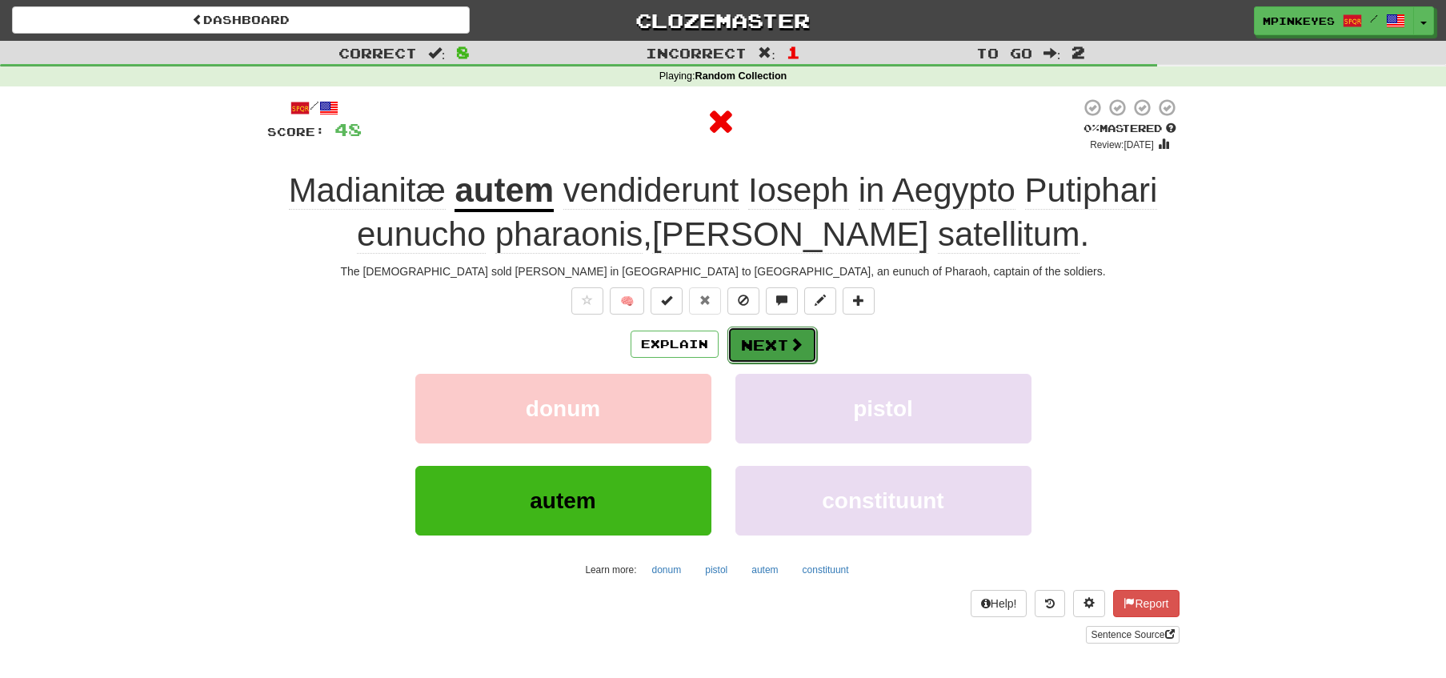
click at [778, 327] on button "Next" at bounding box center [772, 345] width 90 height 37
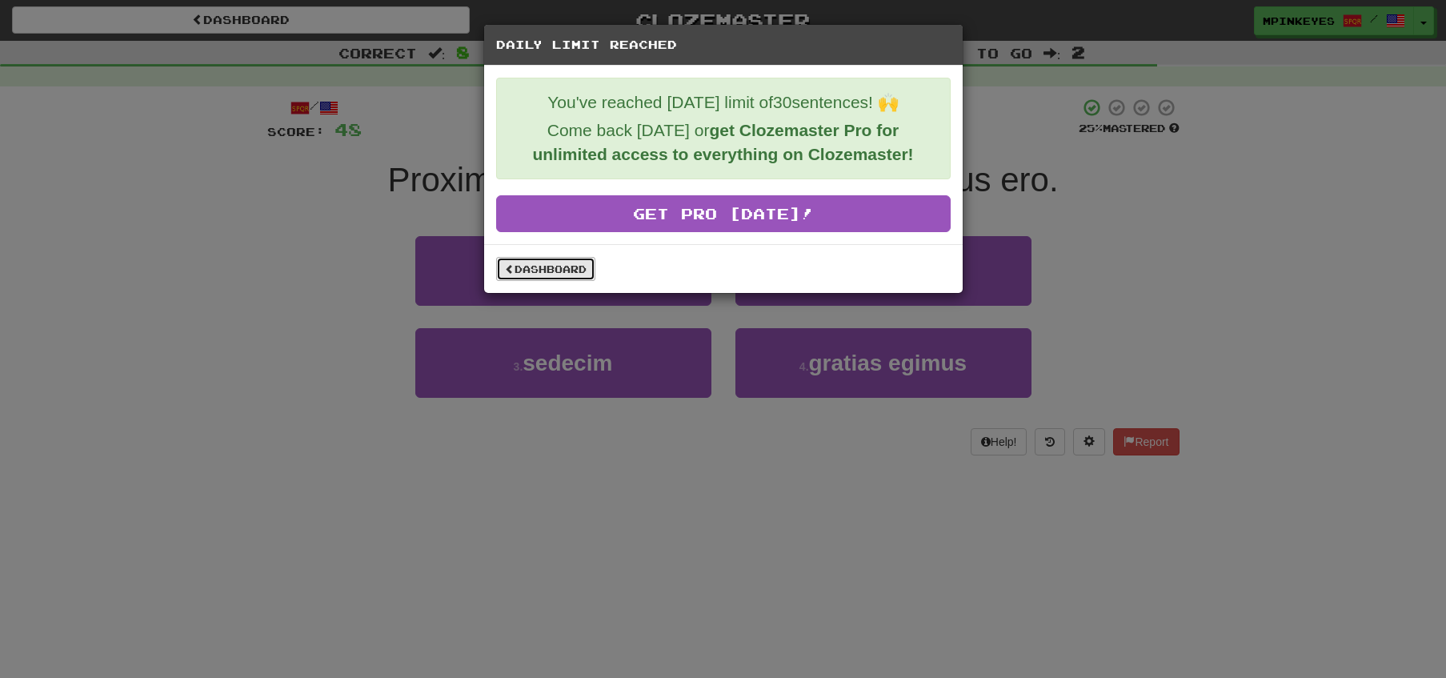
click at [535, 270] on link "Dashboard" at bounding box center [545, 269] width 99 height 24
